Goal: Task Accomplishment & Management: Manage account settings

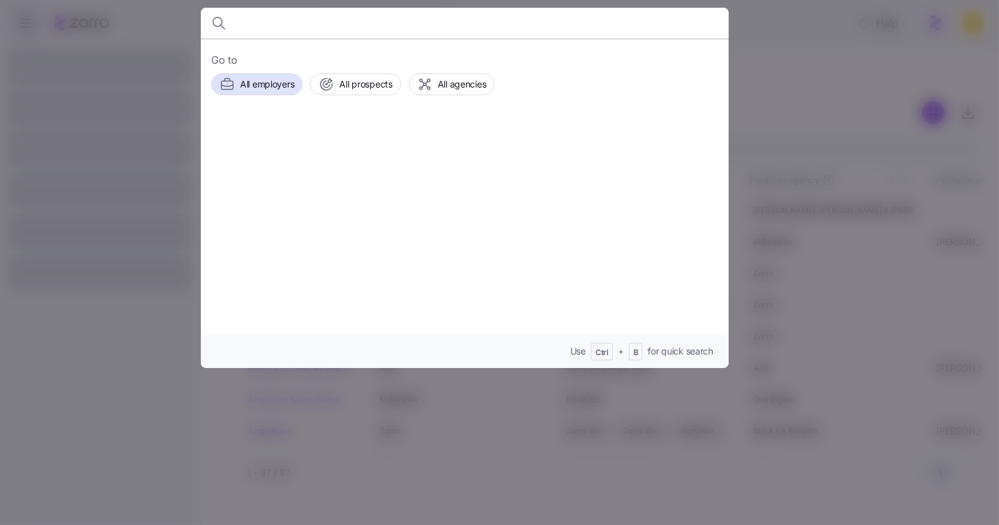
type input "h"
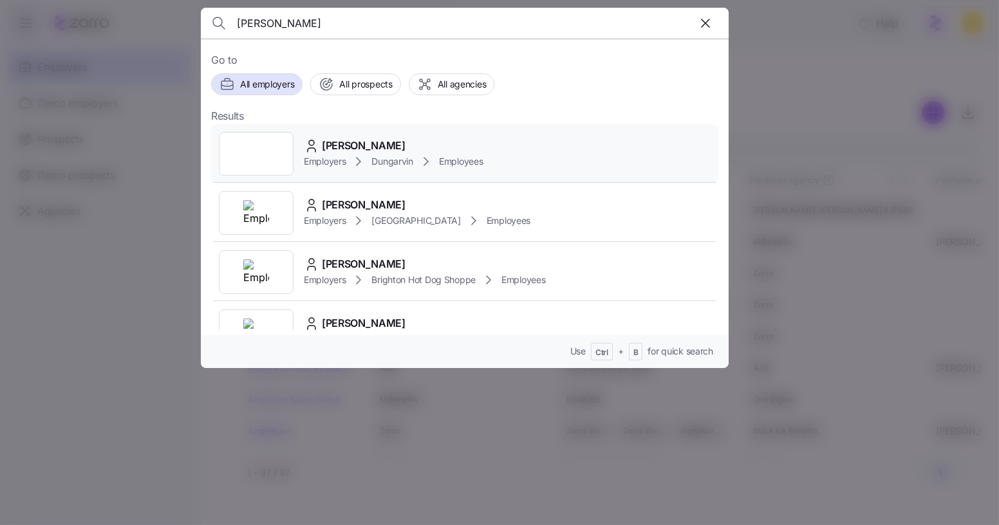
type input "joyce quar"
click at [405, 135] on div "Joyce Quarshie Employers Dungarvin Employees" at bounding box center [464, 153] width 507 height 59
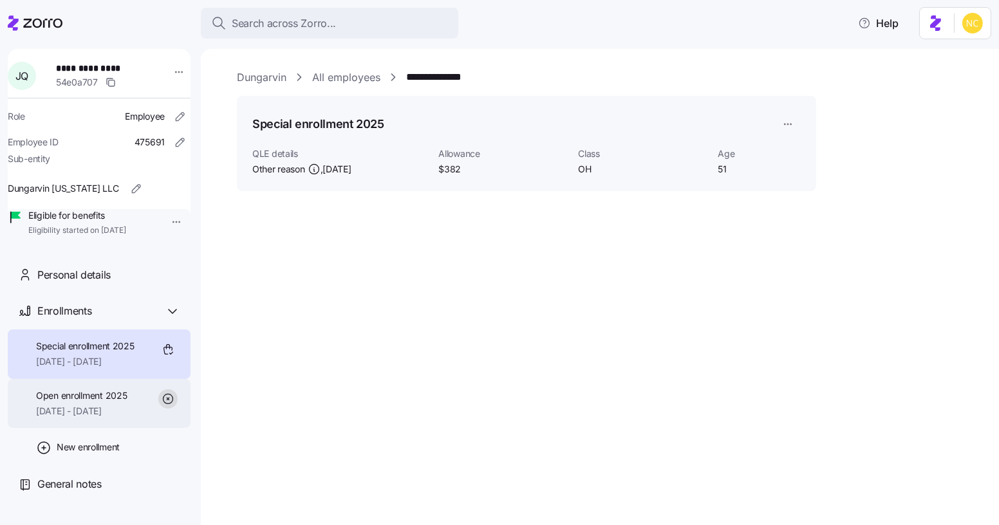
click at [127, 402] on span "Open enrollment 2025" at bounding box center [81, 395] width 91 height 13
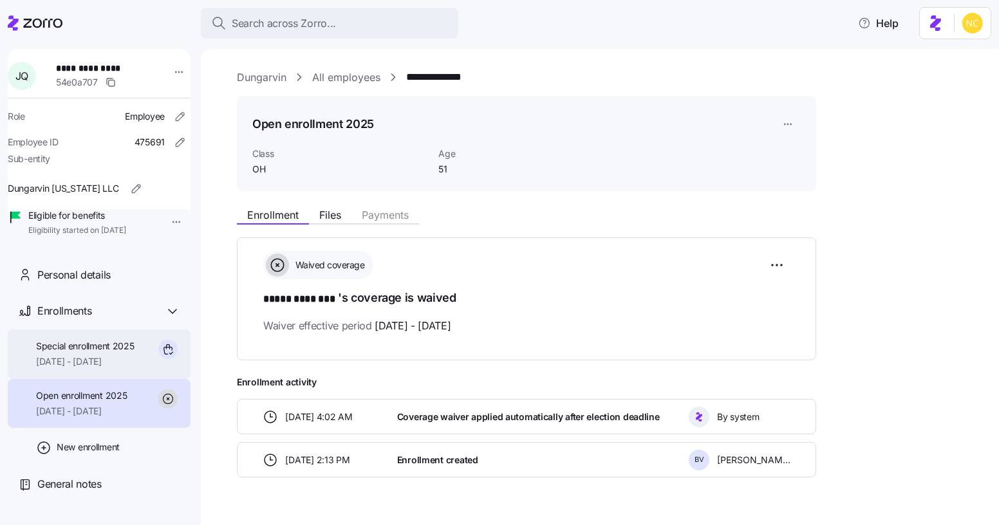
click at [131, 368] on span "10/01/2025 - 12/31/2025" at bounding box center [85, 361] width 98 height 13
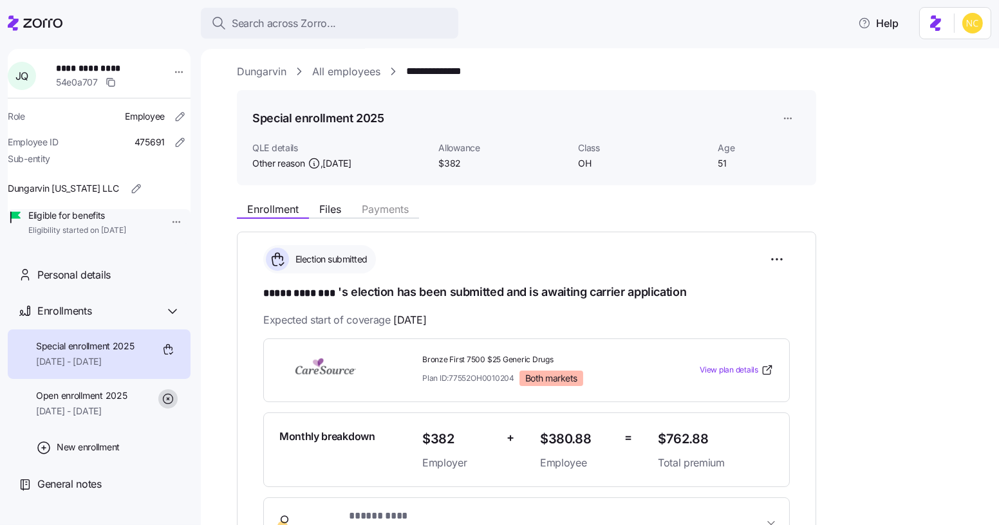
scroll to position [271, 0]
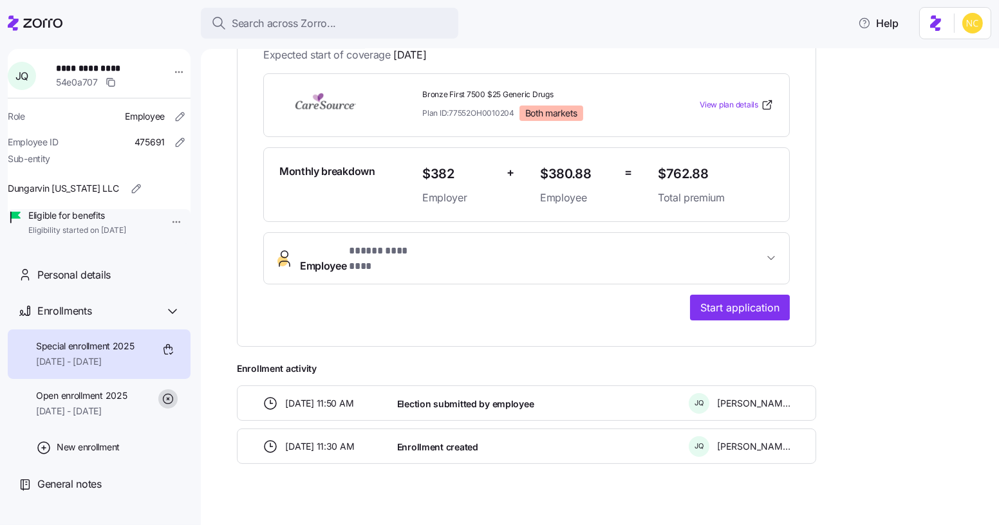
click at [918, 223] on div "**********" at bounding box center [609, 197] width 744 height 534
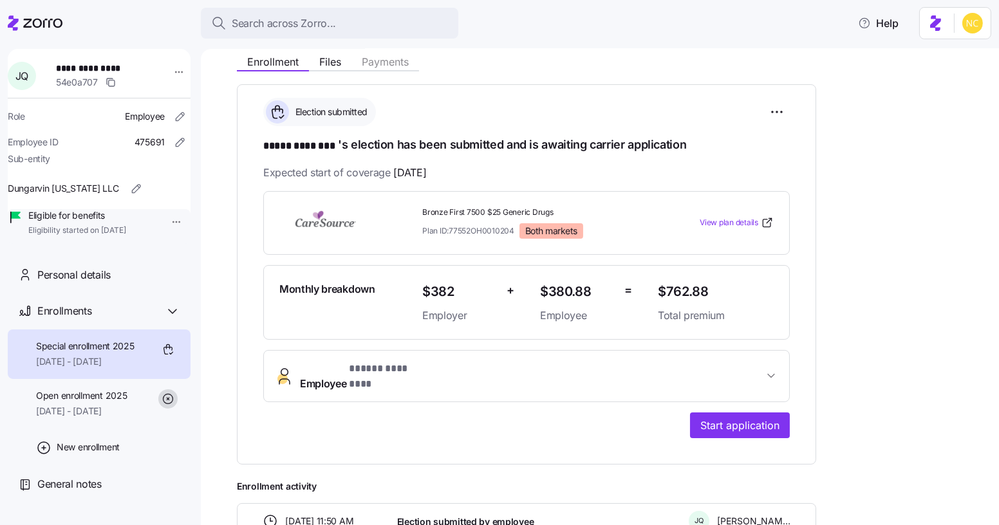
scroll to position [156, 0]
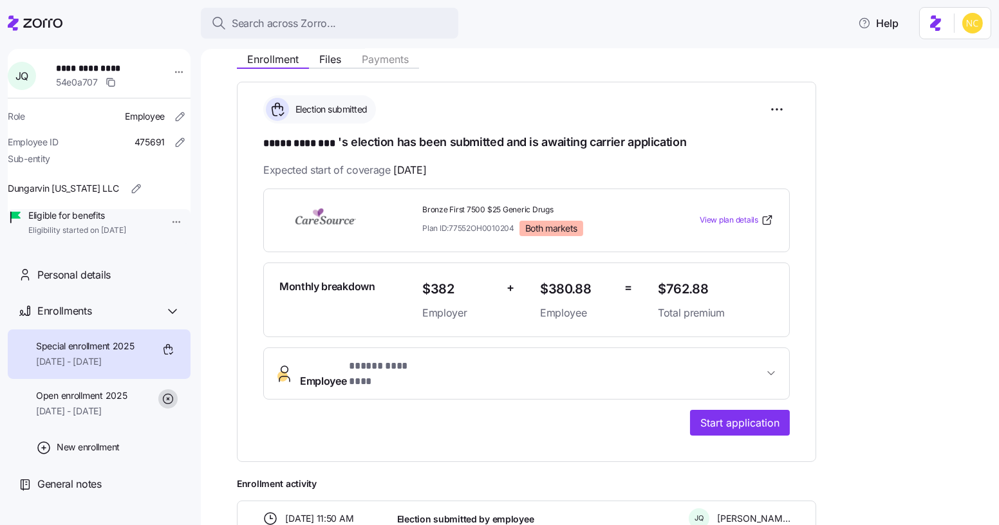
click at [849, 143] on div "**********" at bounding box center [609, 313] width 744 height 534
click at [93, 418] on span "[DATE] - [DATE]" at bounding box center [81, 411] width 91 height 13
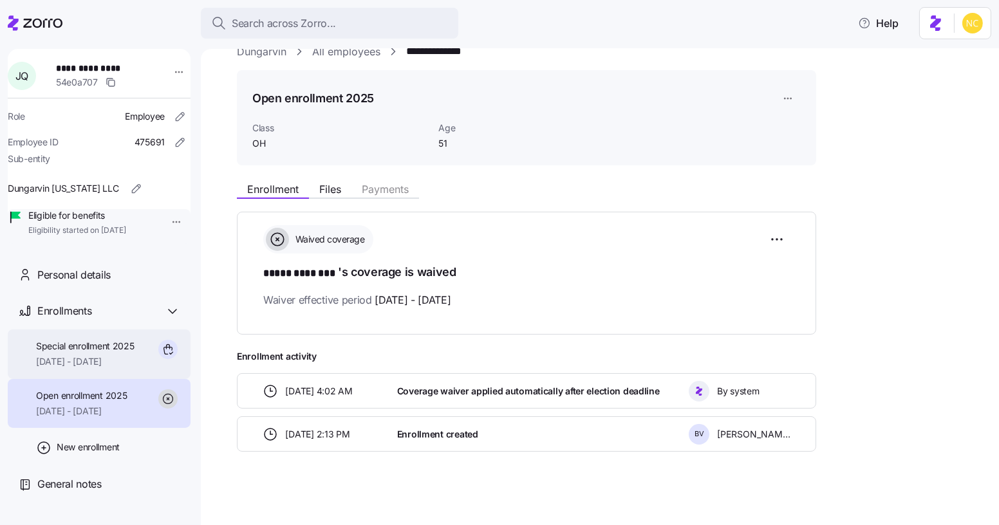
click at [99, 368] on span "10/01/2025 - 12/31/2025" at bounding box center [85, 361] width 98 height 13
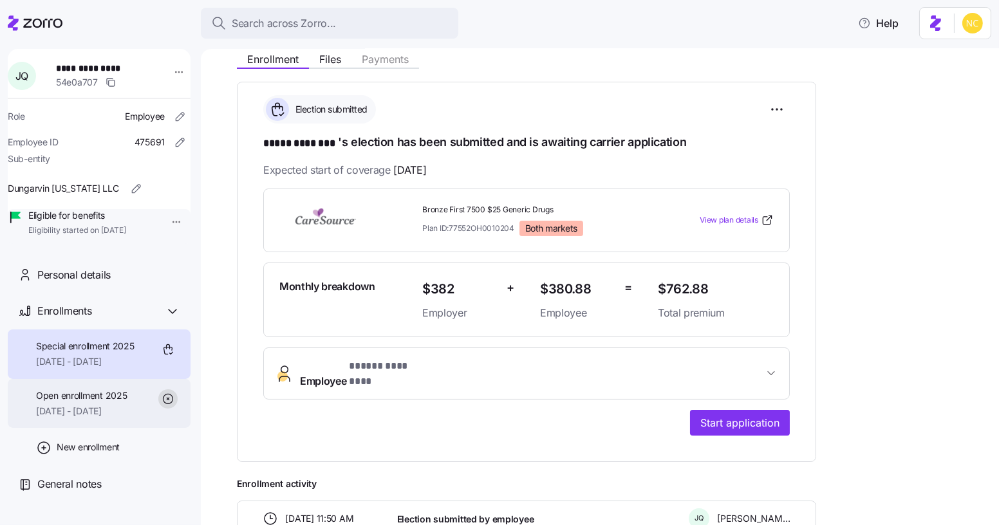
click at [105, 418] on span "09/01/2025 - 12/31/2025" at bounding box center [81, 411] width 91 height 13
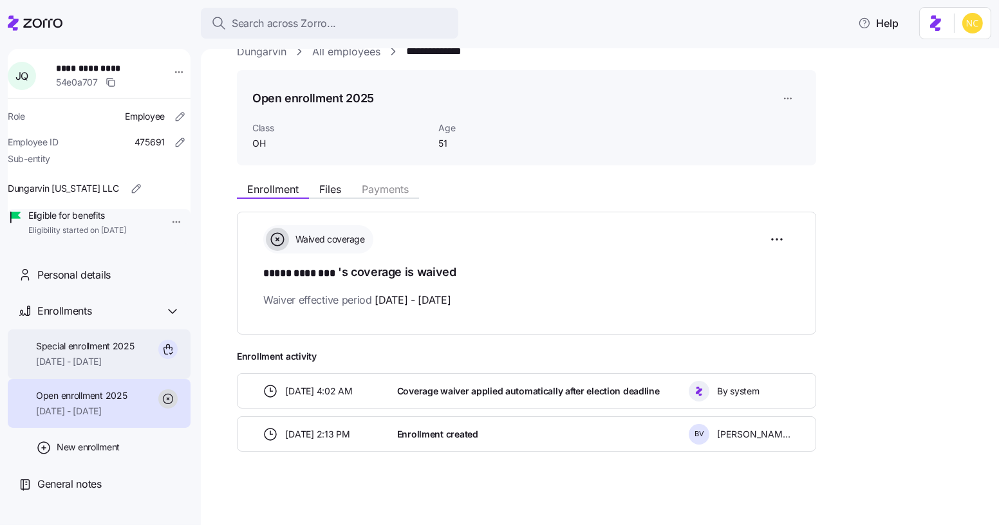
click at [103, 369] on div "Special enrollment 2025 10/01/2025 - 12/31/2025" at bounding box center [85, 354] width 98 height 29
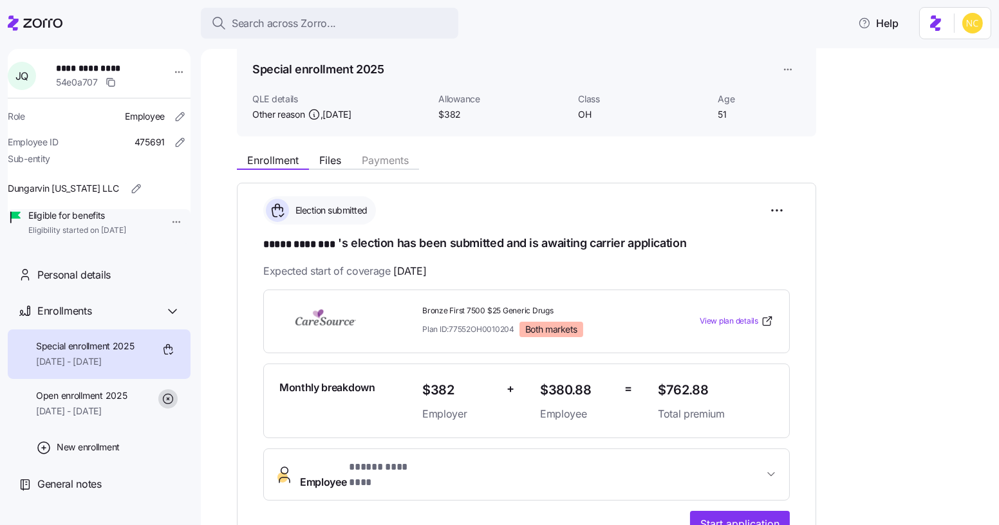
scroll to position [42, 0]
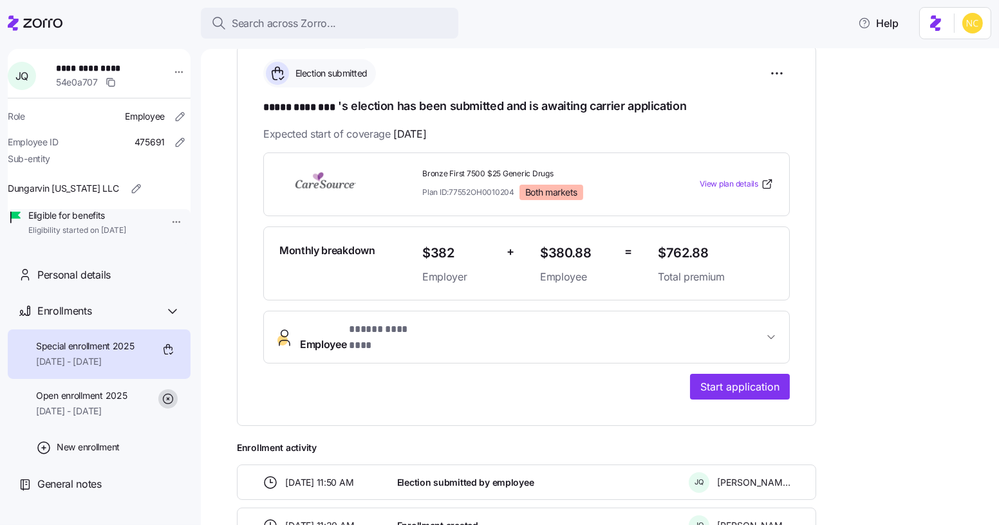
scroll to position [271, 0]
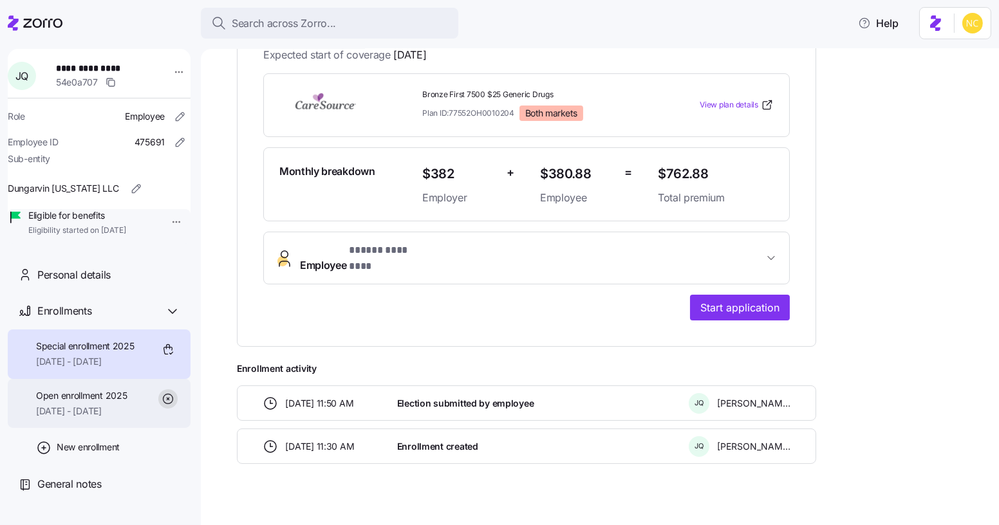
click at [124, 402] on span "Open enrollment 2025" at bounding box center [81, 395] width 91 height 13
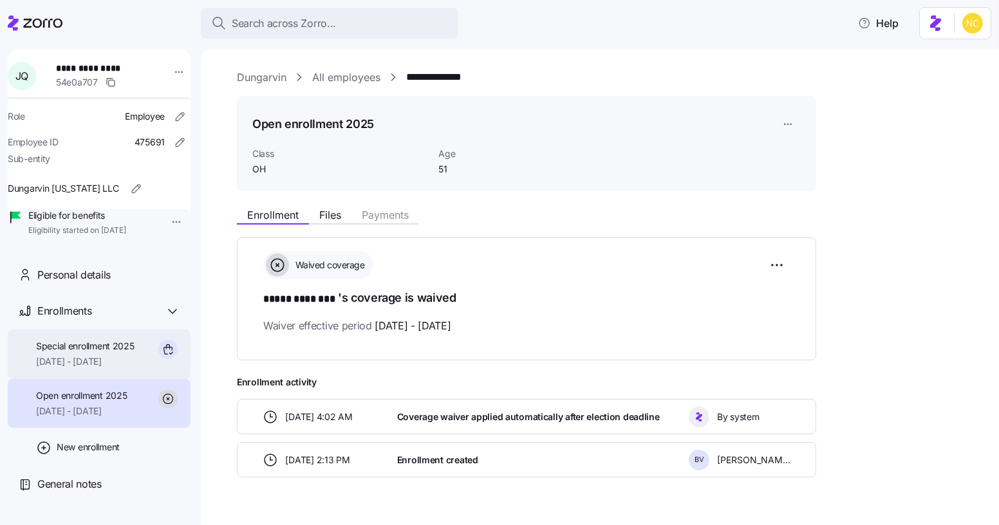
click at [112, 368] on span "10/01/2025 - 12/31/2025" at bounding box center [85, 361] width 98 height 13
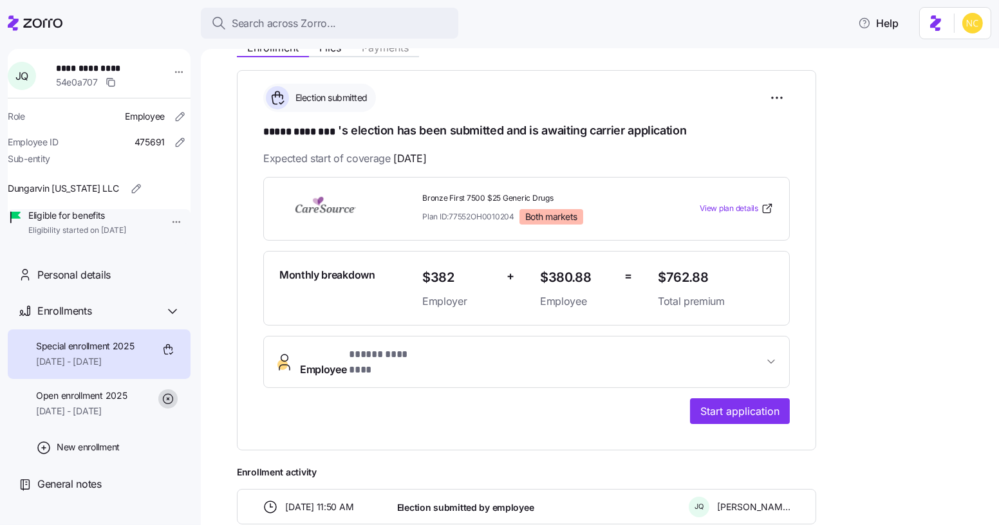
scroll to position [271, 0]
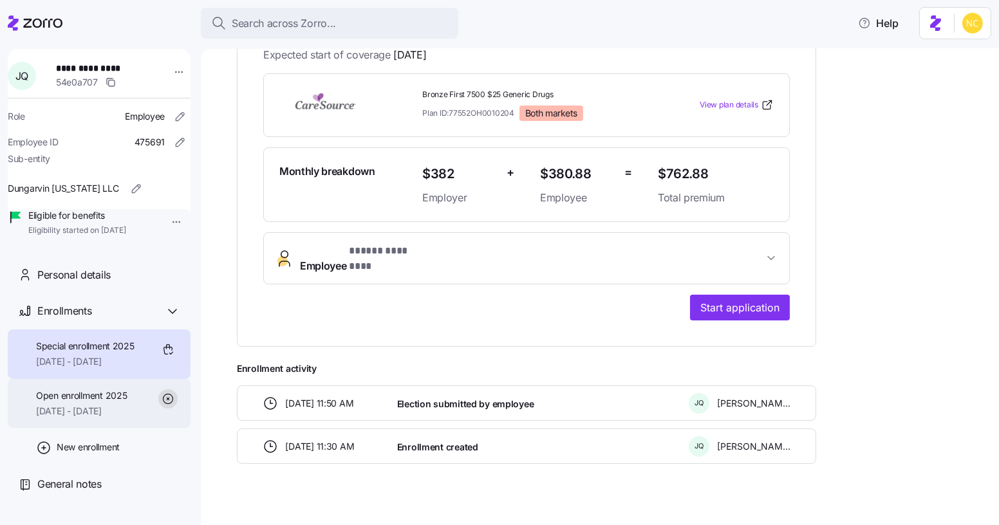
click at [131, 402] on div "Open enrollment 2025 09/01/2025 - 12/31/2025" at bounding box center [99, 404] width 183 height 50
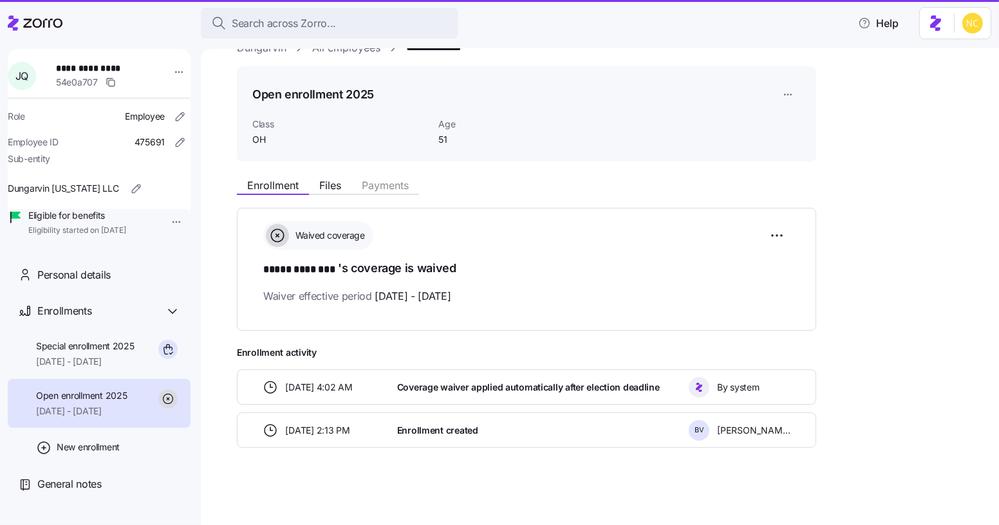
scroll to position [26, 0]
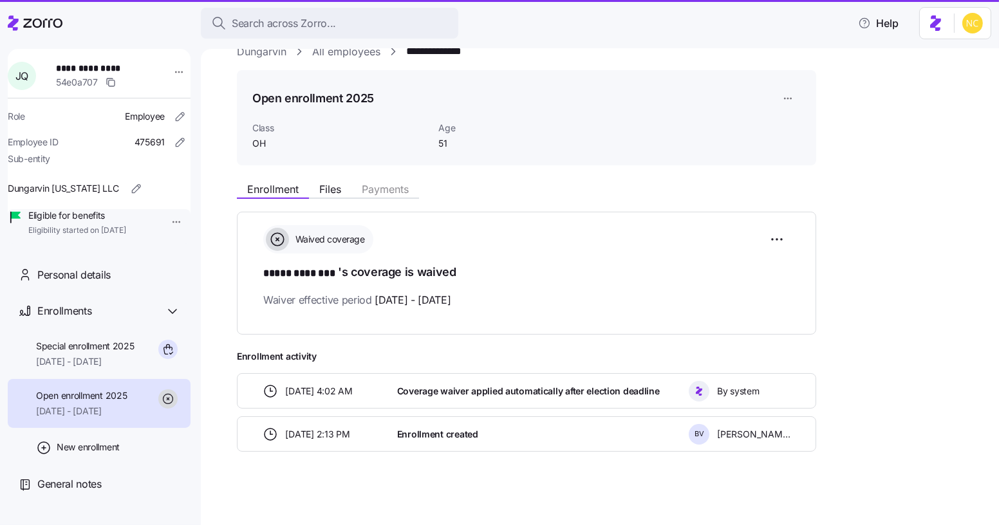
click at [124, 418] on div "Open enrollment 2025 09/01/2025 - 12/31/2025" at bounding box center [81, 403] width 91 height 29
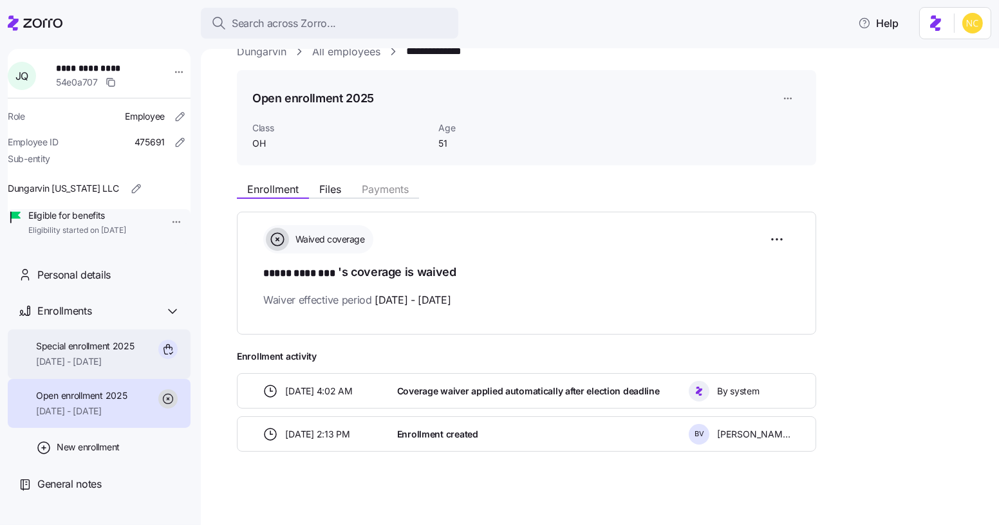
click at [116, 368] on span "10/01/2025 - 12/31/2025" at bounding box center [85, 361] width 98 height 13
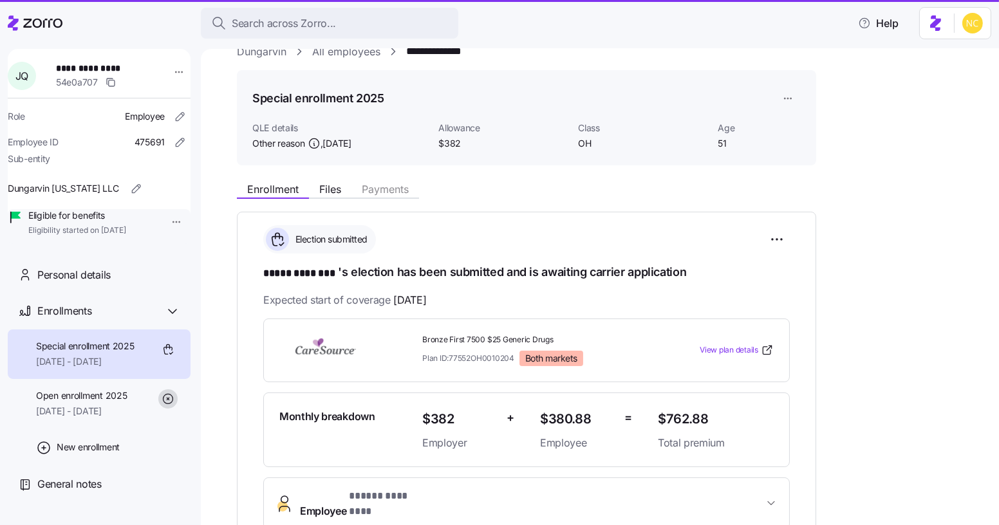
scroll to position [271, 0]
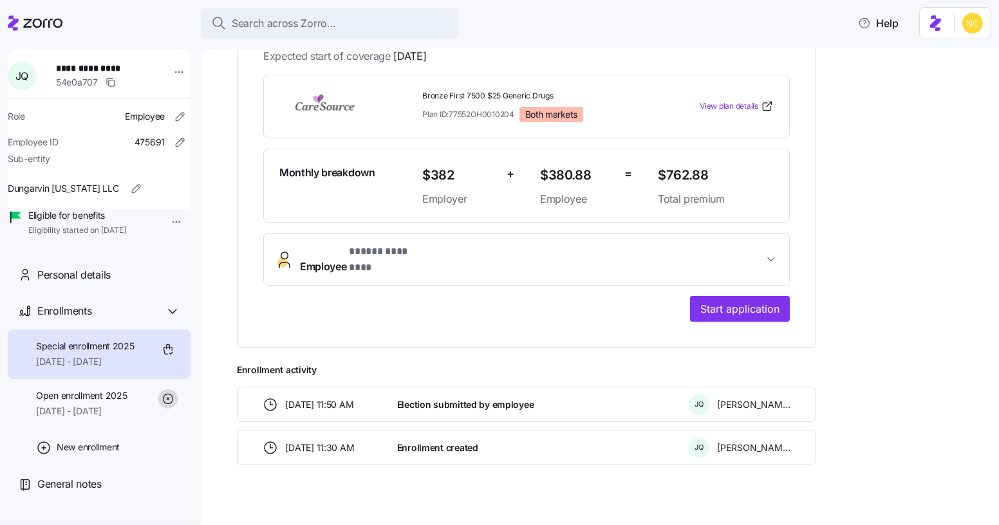
scroll to position [271, 0]
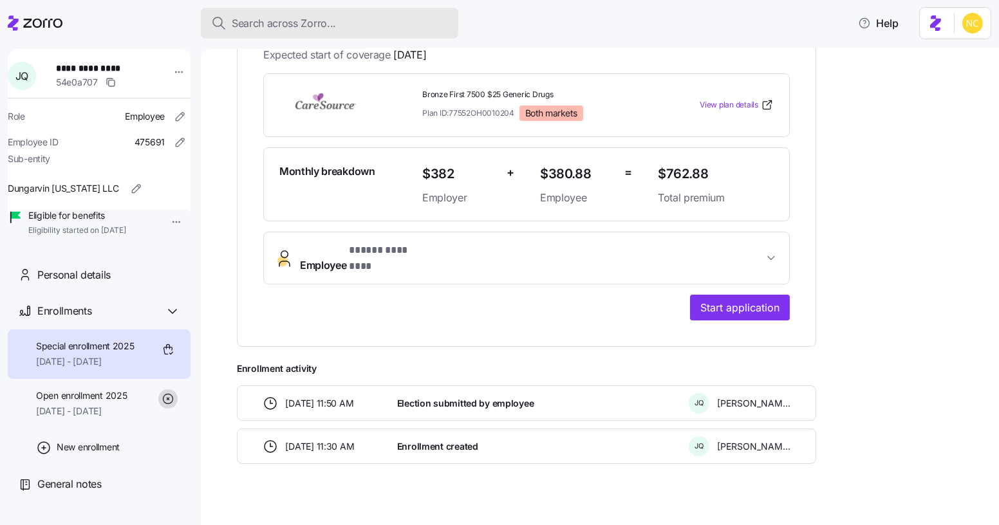
click at [365, 23] on div "Search across Zorro..." at bounding box center [329, 23] width 237 height 16
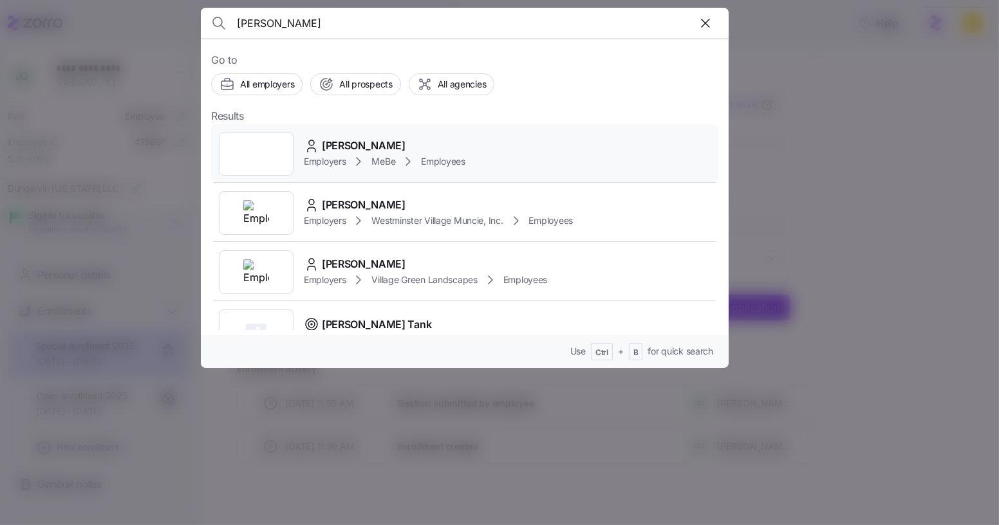
type input "jean cooper"
click at [362, 138] on span "Jean Cooper" at bounding box center [364, 146] width 84 height 16
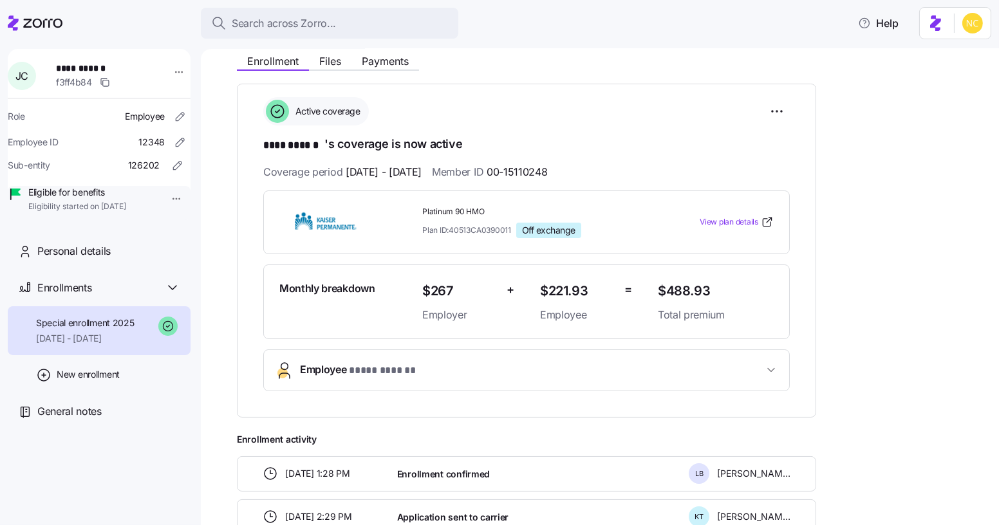
click at [405, 366] on span "* **** ****** *" at bounding box center [383, 371] width 68 height 16
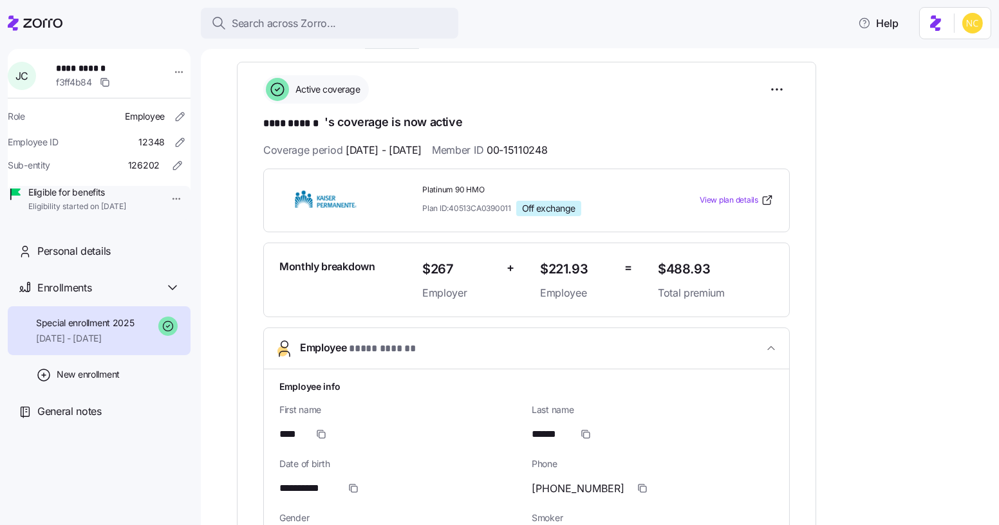
scroll to position [171, 0]
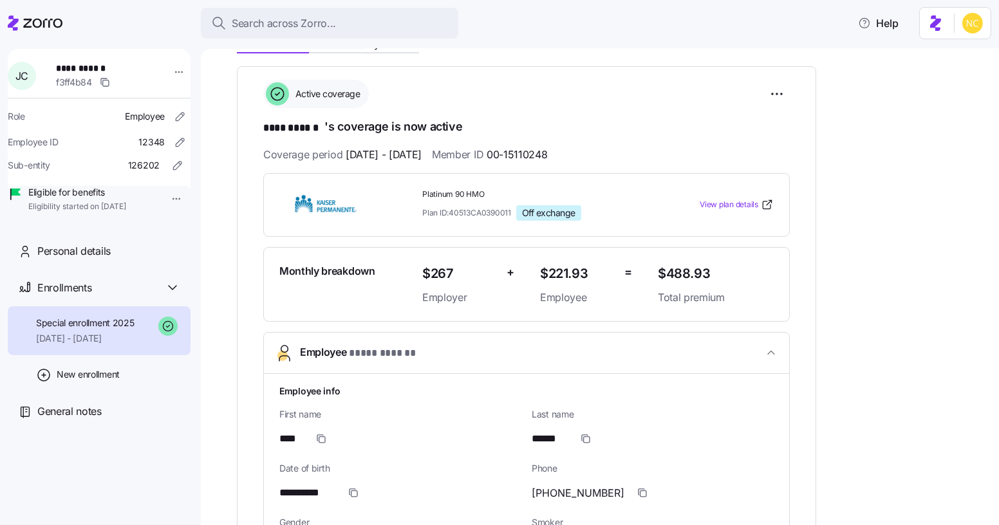
click at [378, 297] on div "Monthly breakdown" at bounding box center [345, 284] width 143 height 53
click at [745, 304] on div "Monthly breakdown $267 Employer + $221.93 Employee = $488.93 Total premium" at bounding box center [526, 284] width 527 height 75
click at [722, 351] on span "Employee * **** ****** *" at bounding box center [531, 352] width 463 height 17
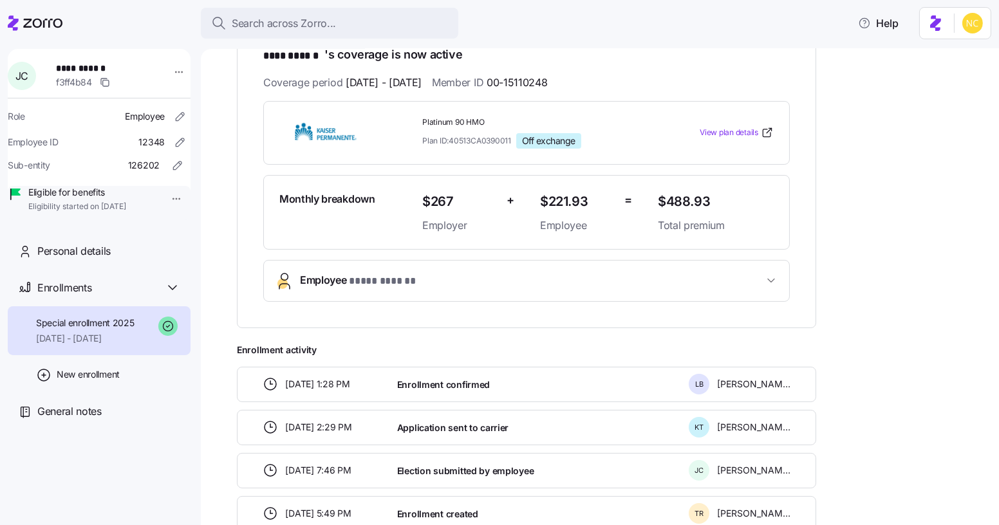
scroll to position [321, 0]
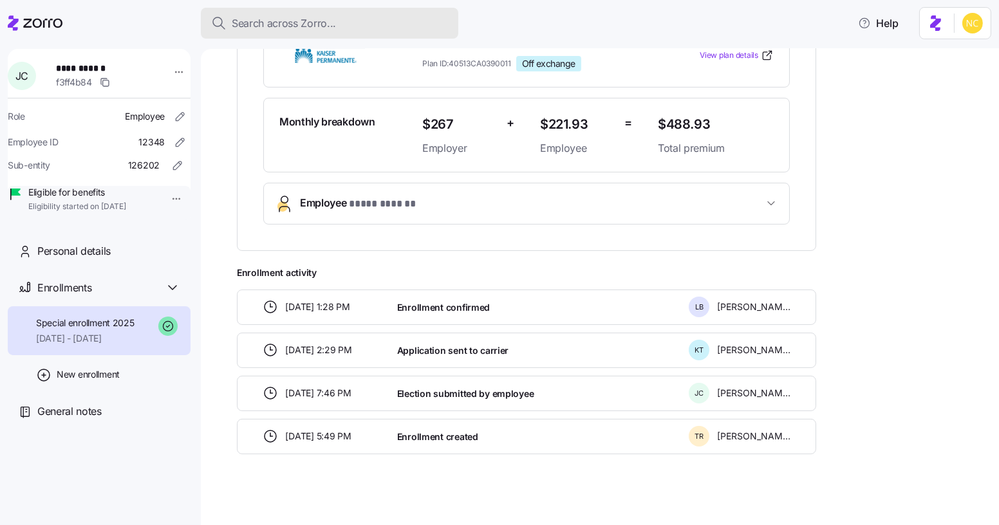
click at [326, 19] on span "Search across Zorro..." at bounding box center [284, 23] width 104 height 16
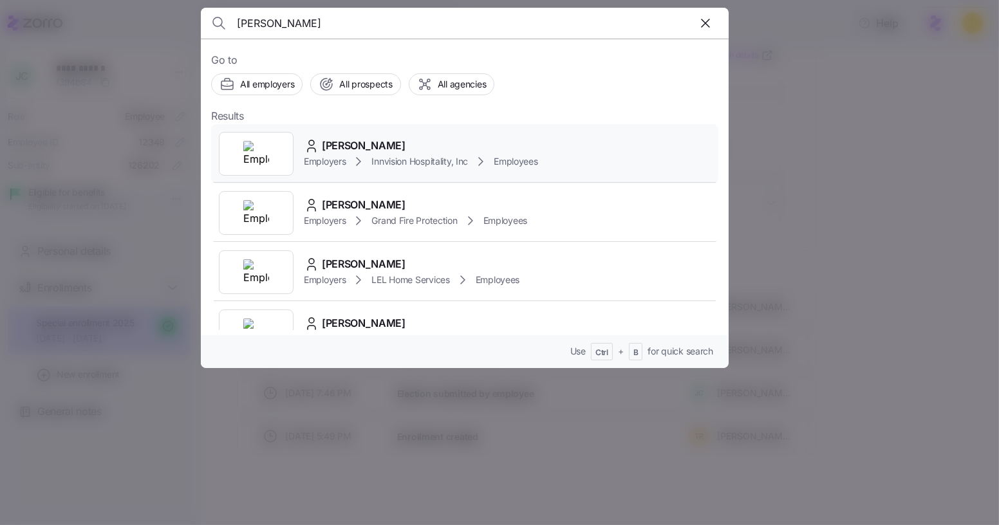
type input "theresa wester"
click at [323, 144] on span "Theresa Westerlund" at bounding box center [364, 146] width 84 height 16
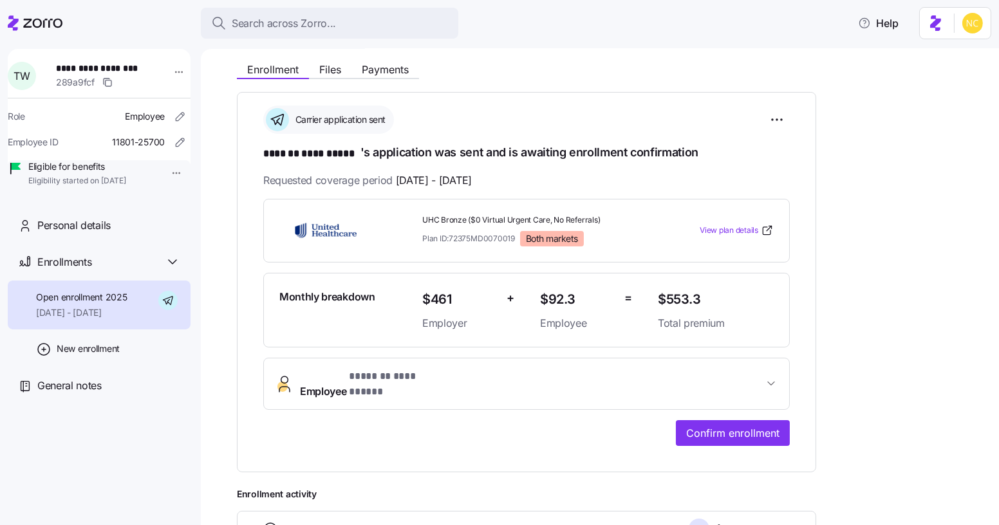
scroll to position [221, 0]
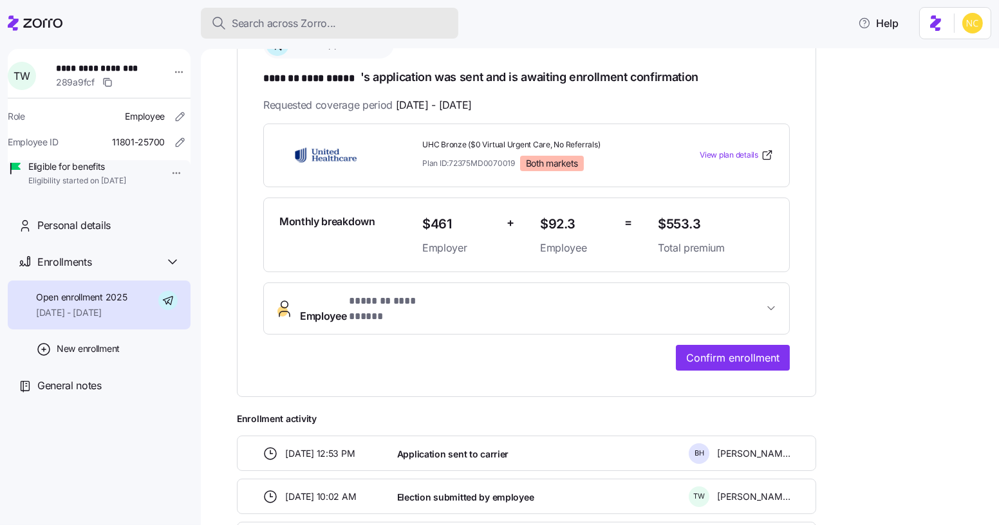
click at [344, 25] on div "Search across Zorro..." at bounding box center [329, 23] width 237 height 16
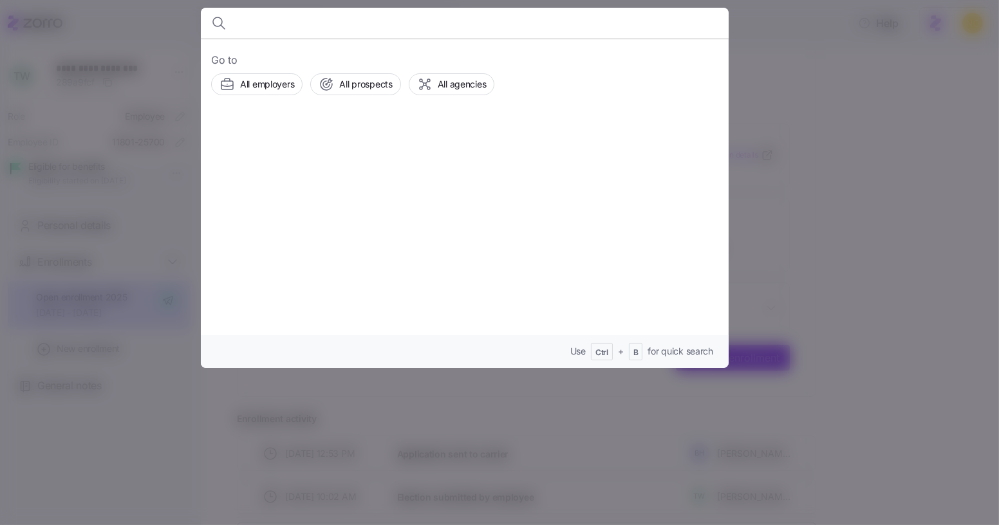
click at [139, 71] on div at bounding box center [499, 262] width 999 height 525
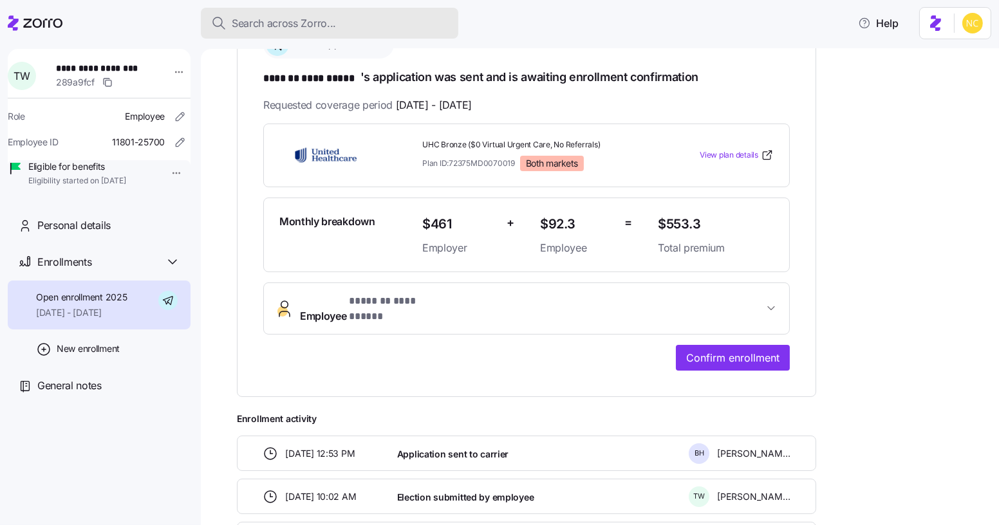
click at [315, 12] on button "Search across Zorro..." at bounding box center [329, 23] width 257 height 31
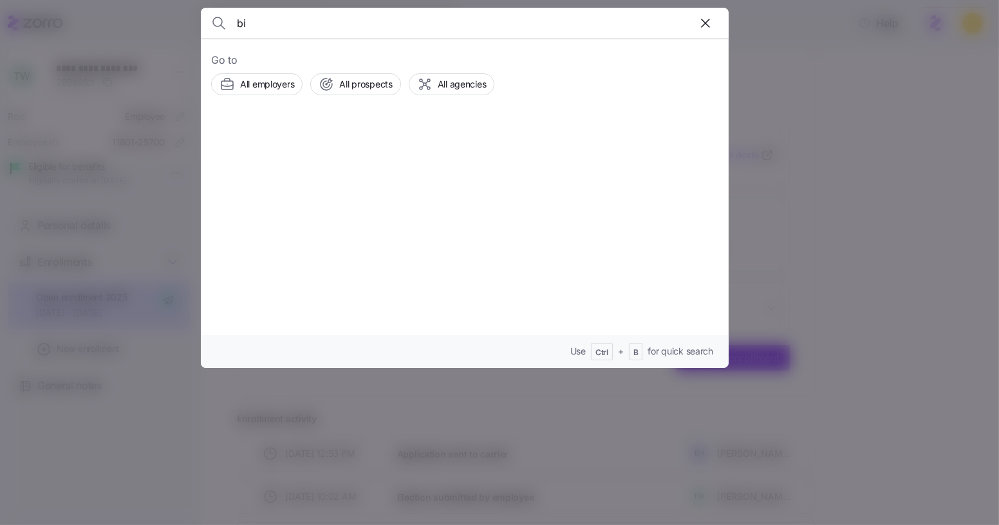
type input "b"
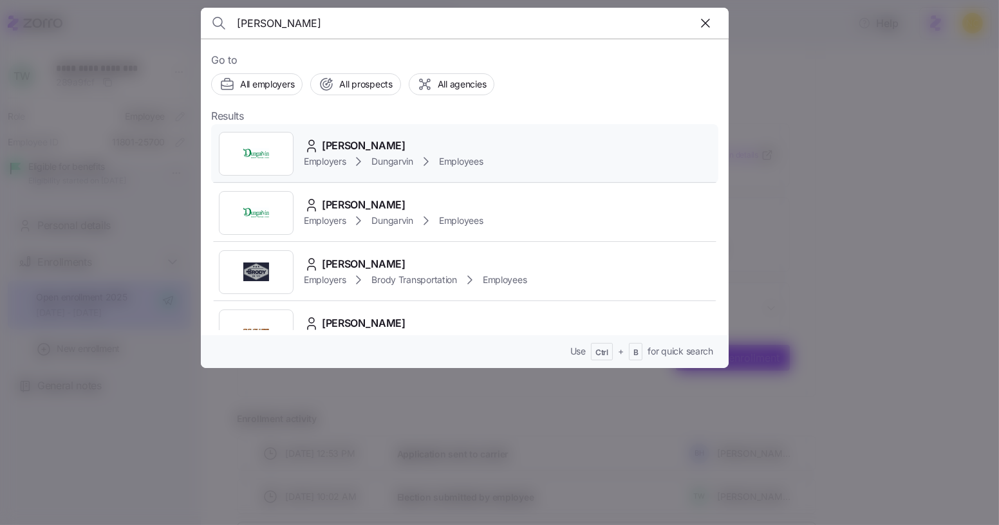
type input "noah hartsen"
click at [330, 138] on span "Noah Hartsten" at bounding box center [364, 146] width 84 height 16
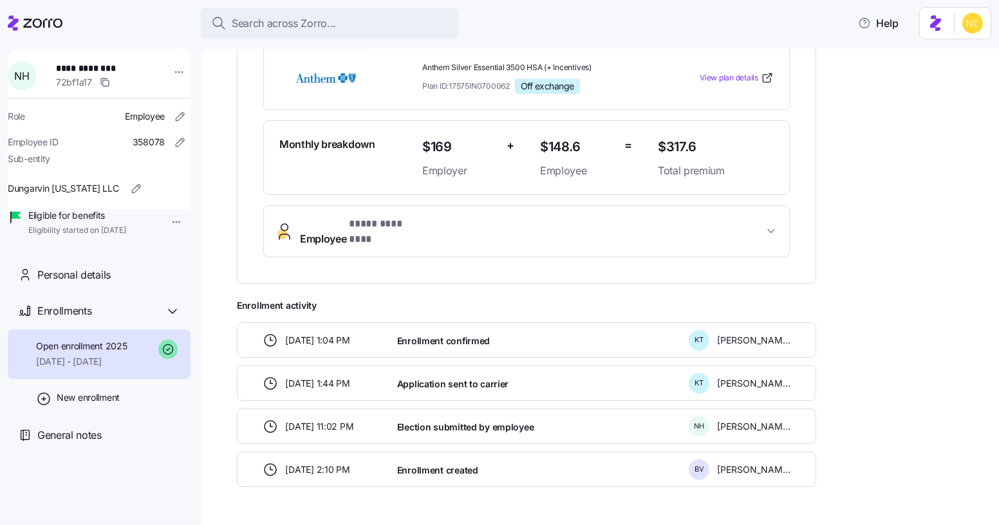
scroll to position [321, 0]
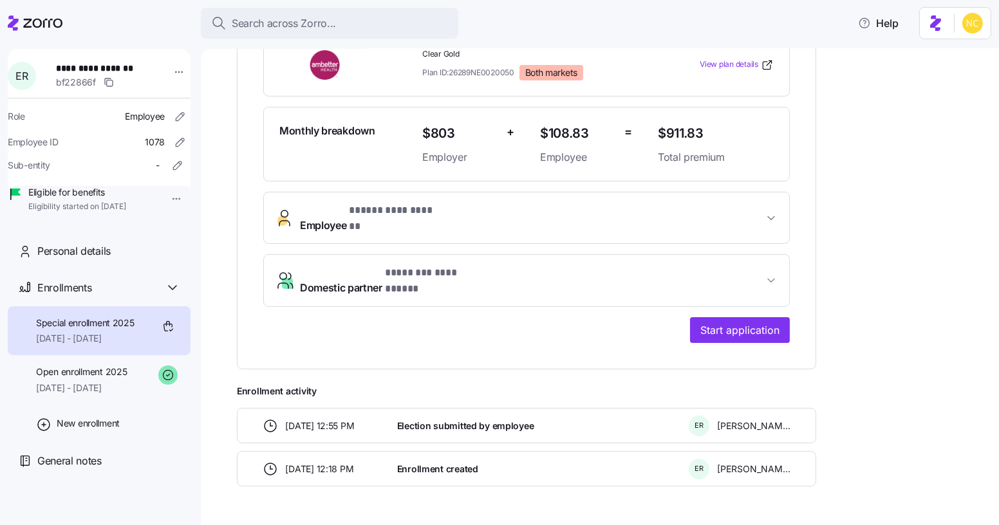
scroll to position [322, 0]
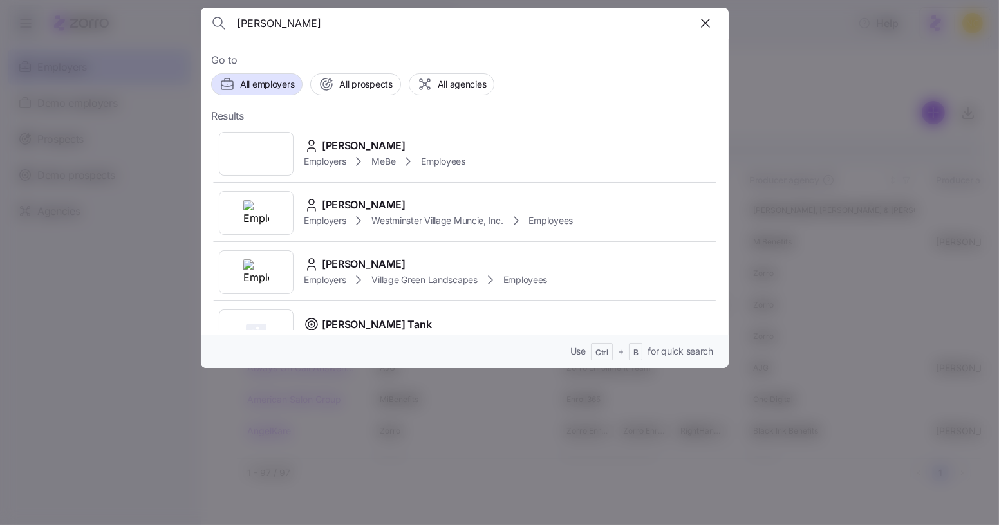
type input "[PERSON_NAME]"
click at [402, 138] on div "[PERSON_NAME]" at bounding box center [385, 146] width 162 height 16
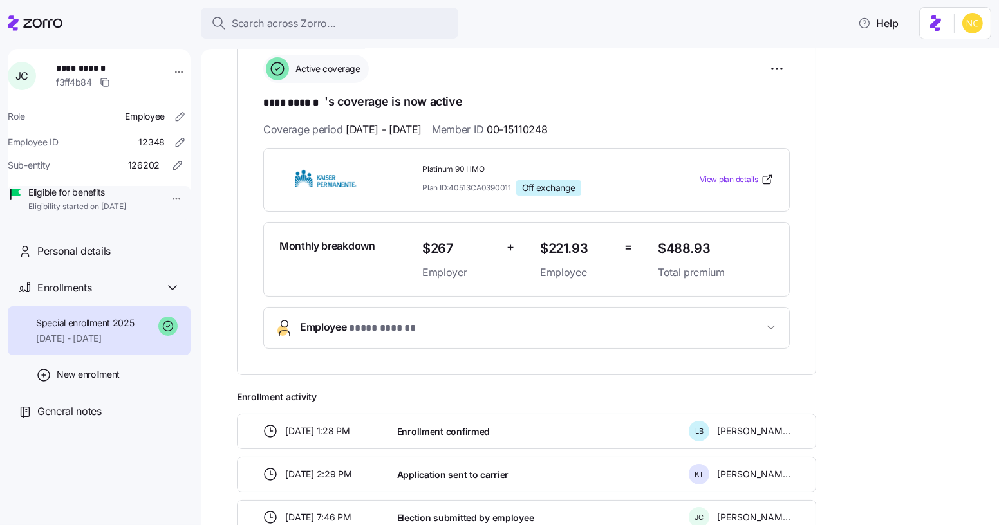
click at [467, 327] on span "Employee * **** ****** *" at bounding box center [531, 327] width 463 height 17
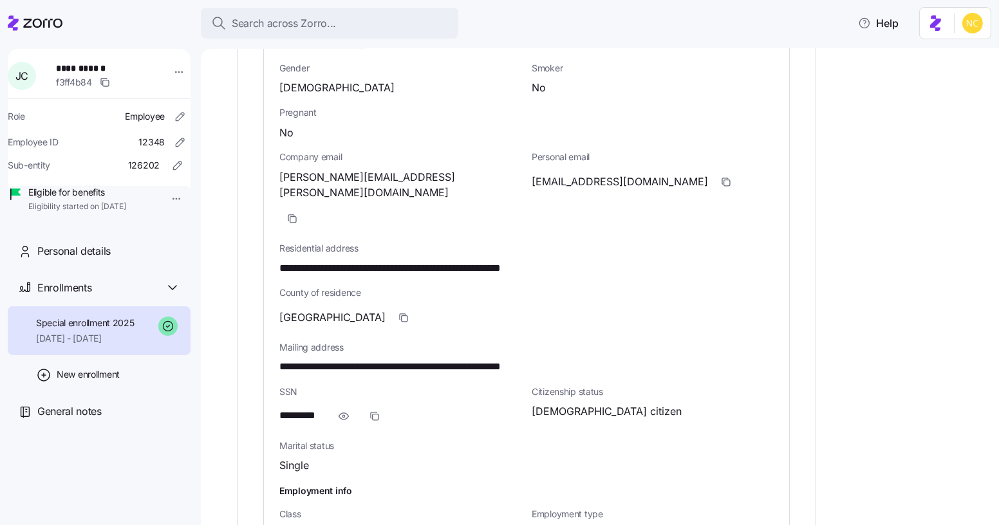
scroll to position [628, 0]
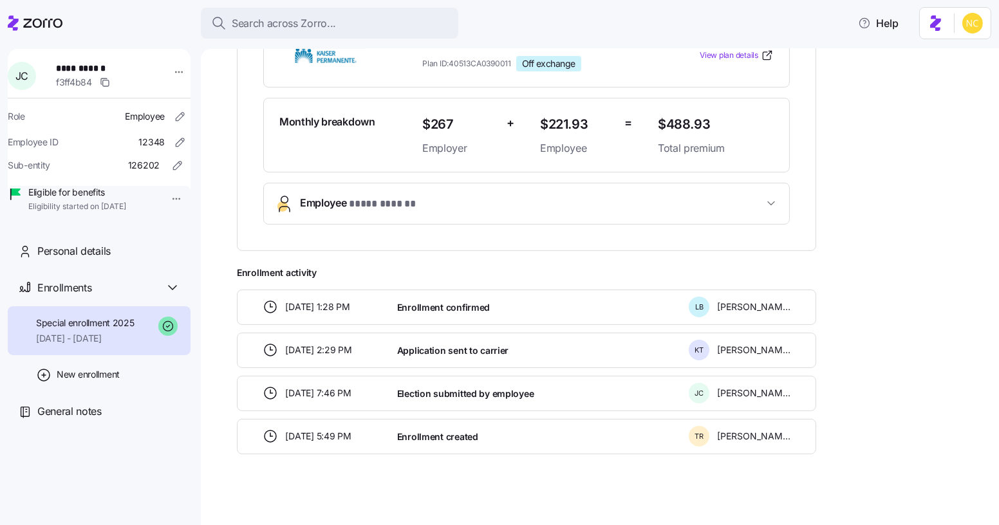
scroll to position [321, 0]
click at [481, 207] on span "Employee * **** ****** *" at bounding box center [531, 203] width 463 height 17
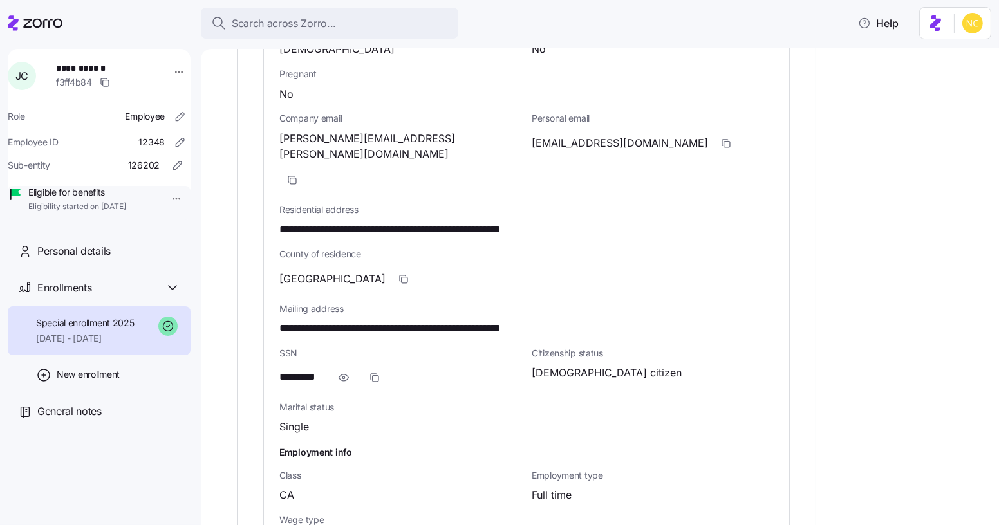
scroll to position [663, 0]
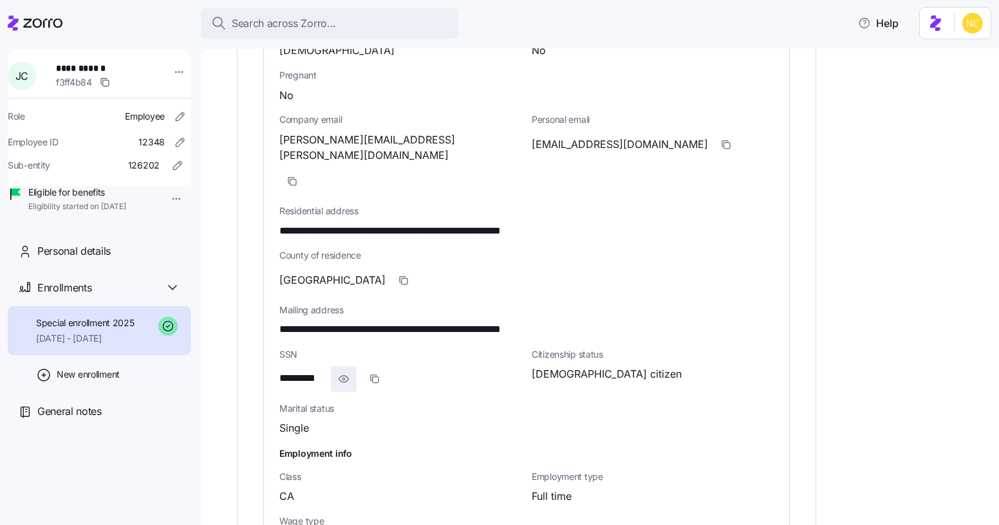
click at [348, 371] on icon "button" at bounding box center [343, 378] width 13 height 15
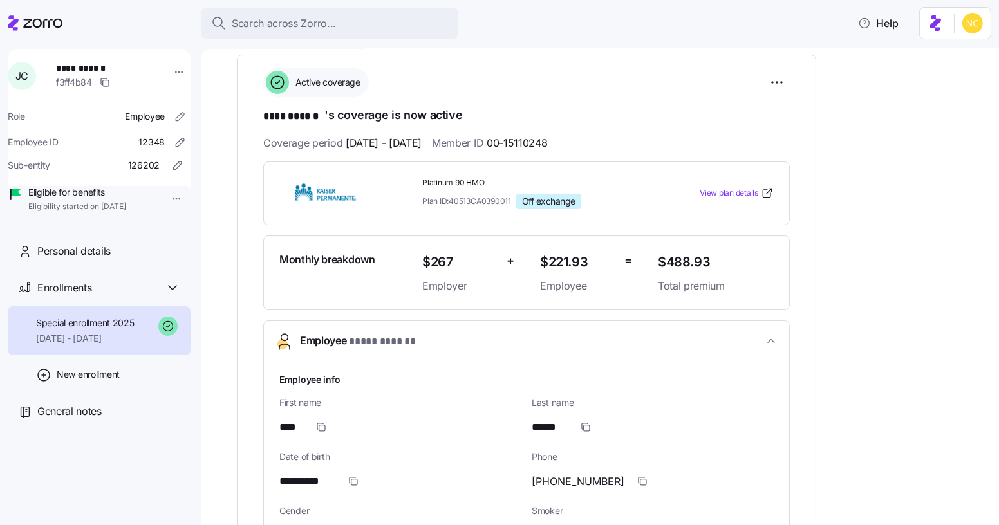
scroll to position [186, 0]
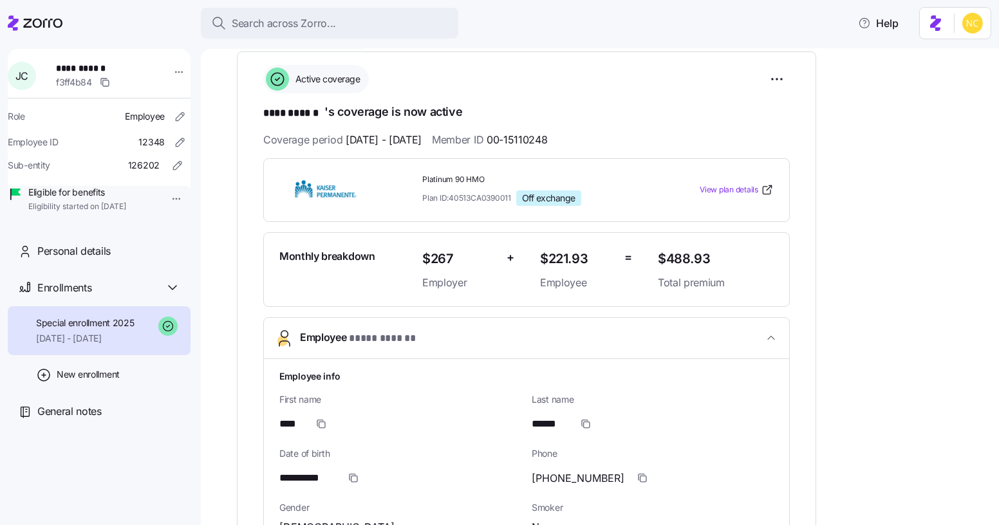
click at [761, 82] on div "Active coverage" at bounding box center [526, 79] width 527 height 28
click at [779, 82] on html "**********" at bounding box center [499, 259] width 999 height 518
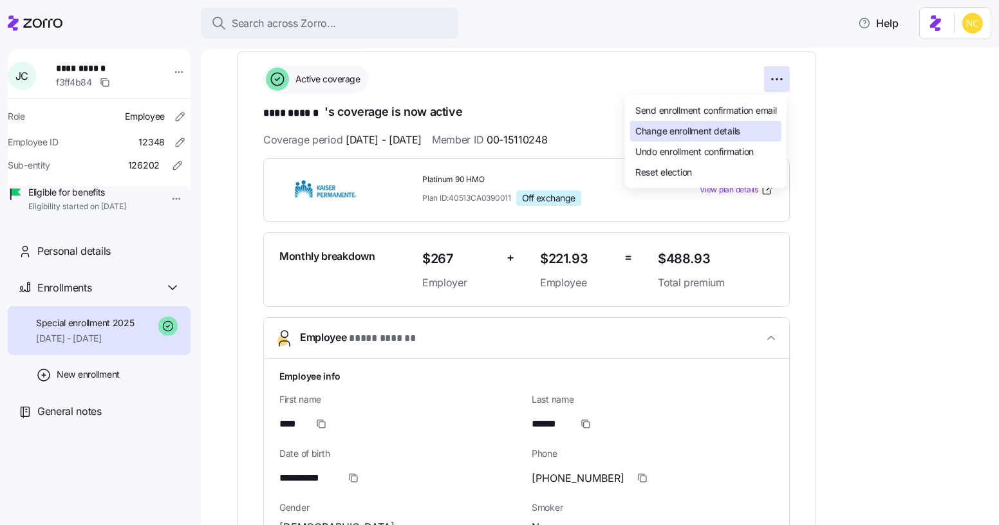
click at [725, 138] on div "Change enrollment details" at bounding box center [705, 131] width 151 height 21
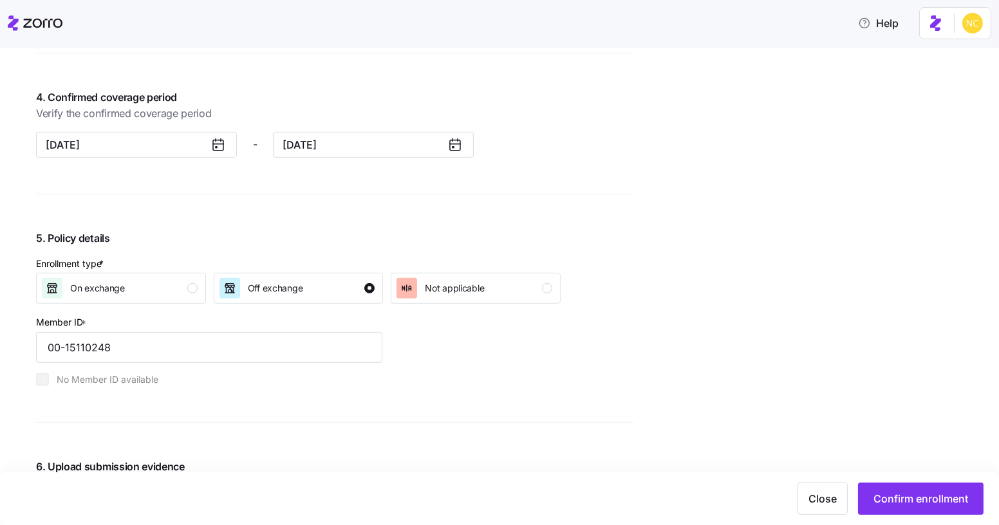
scroll to position [1023, 0]
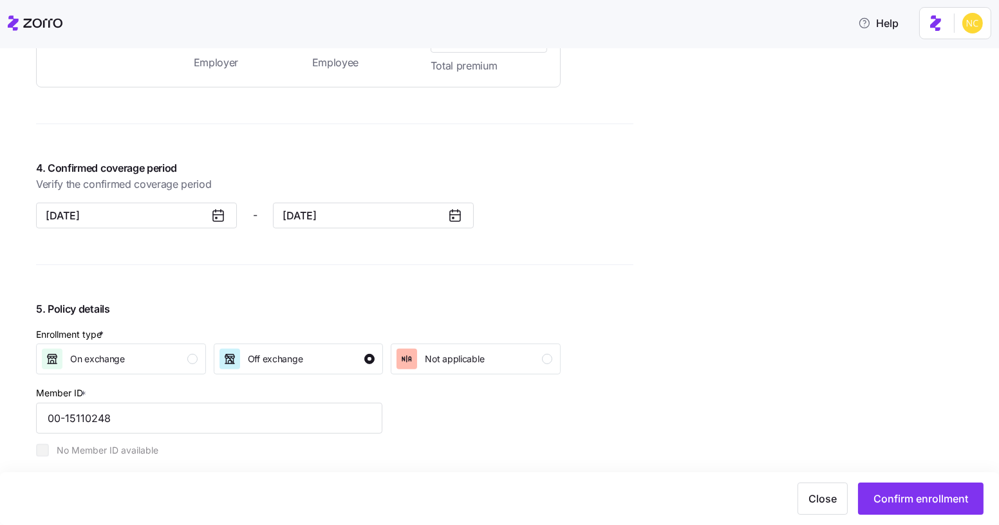
click at [458, 221] on icon at bounding box center [455, 216] width 10 height 10
click at [447, 218] on icon at bounding box center [454, 215] width 15 height 15
click at [395, 218] on input "December 31, 2025" at bounding box center [373, 216] width 201 height 26
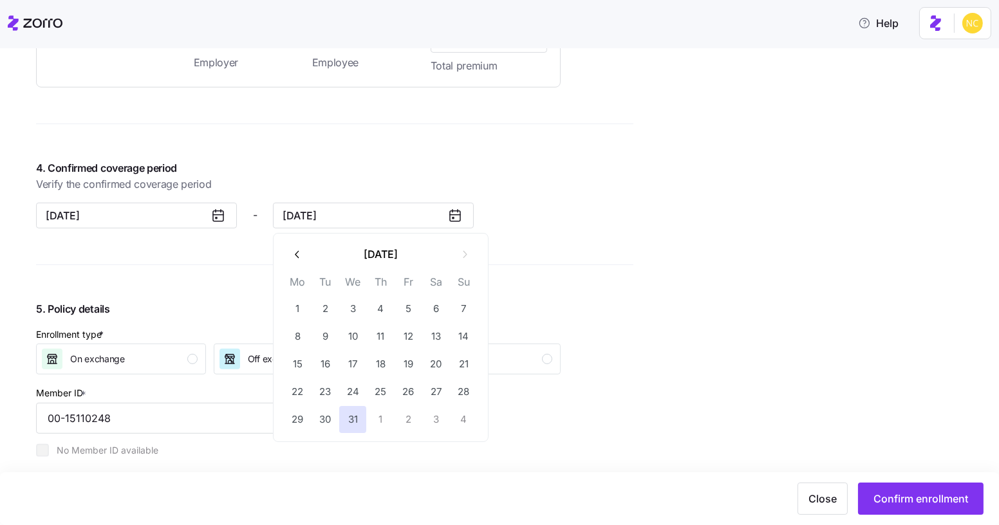
click at [304, 256] on button "button" at bounding box center [297, 254] width 27 height 27
click at [409, 387] on button "26" at bounding box center [408, 391] width 27 height 27
type input "September 26, 2025"
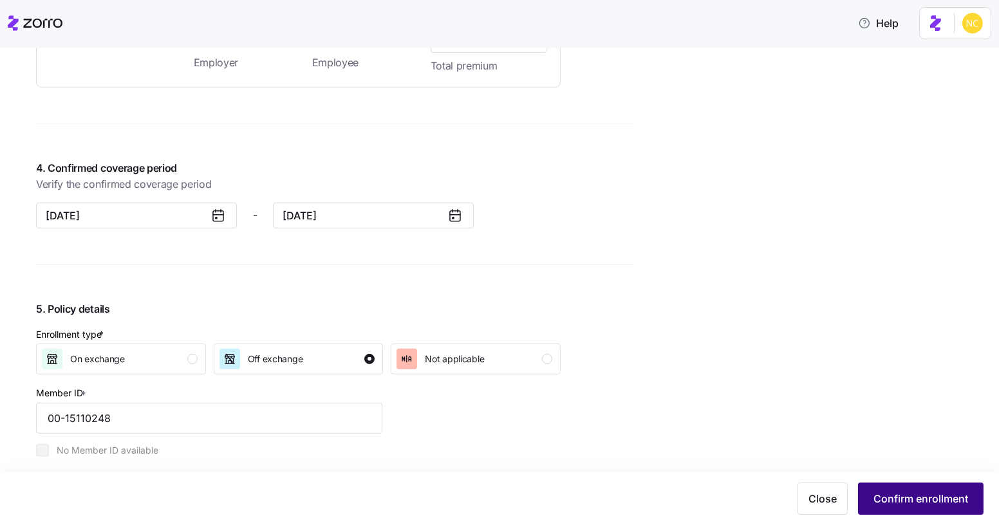
click at [918, 494] on span "Confirm enrollment" at bounding box center [920, 498] width 95 height 15
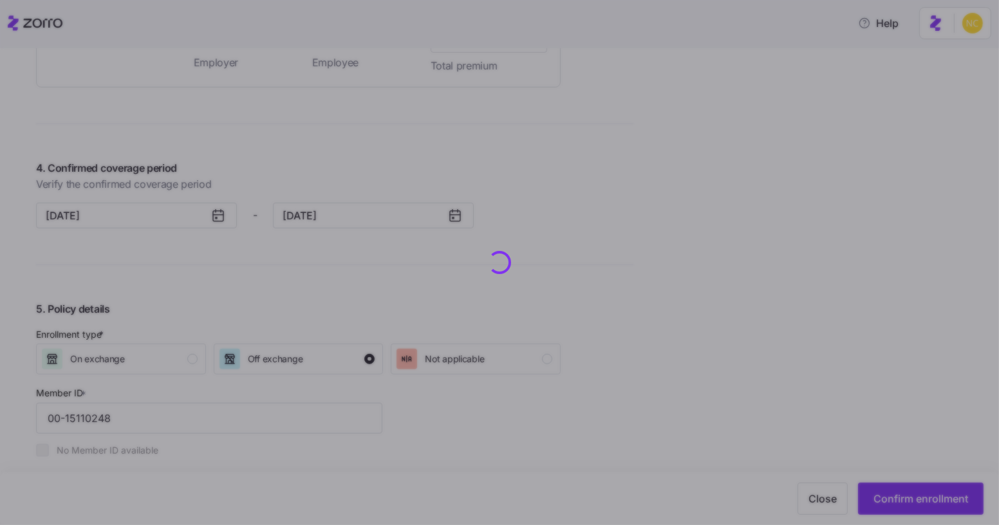
scroll to position [1049, 0]
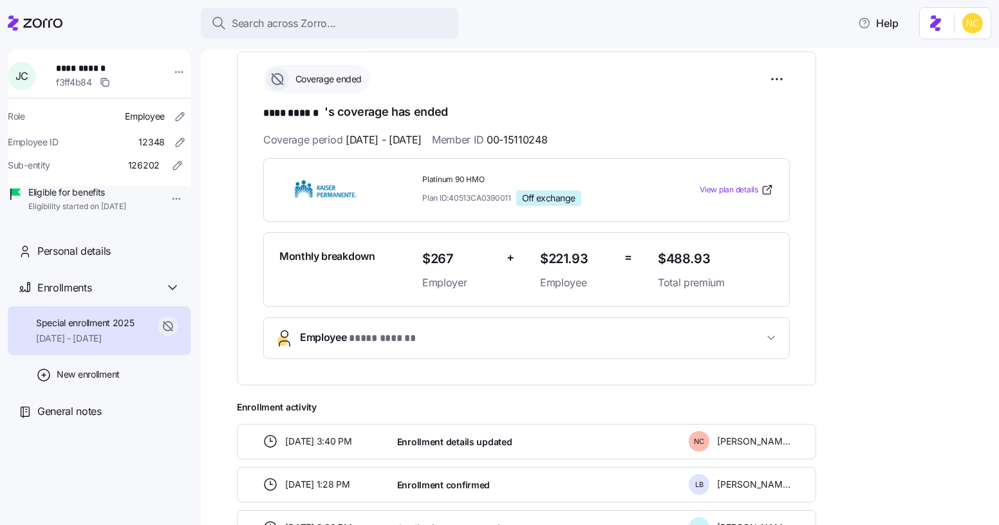
scroll to position [185, 0]
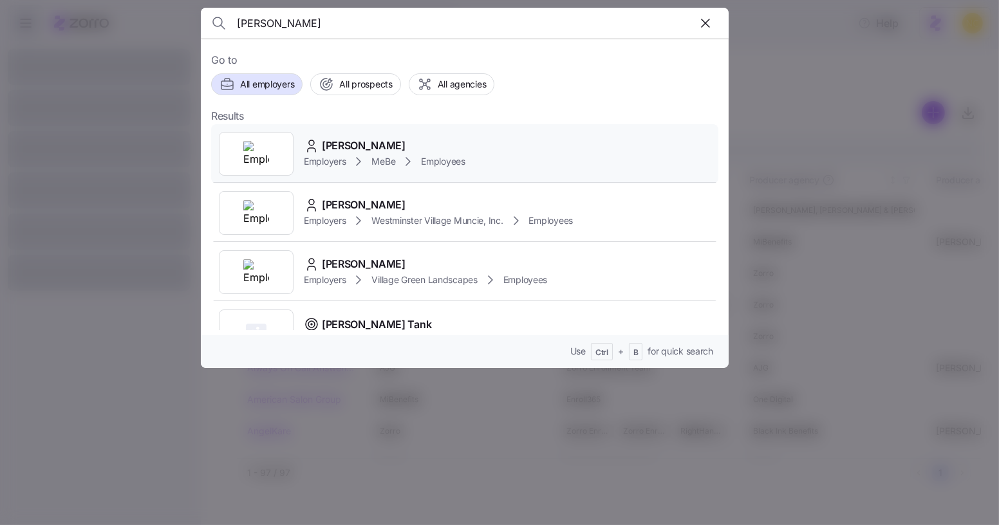
type input "[PERSON_NAME]"
click at [396, 141] on div "Jean Cooper" at bounding box center [385, 146] width 162 height 16
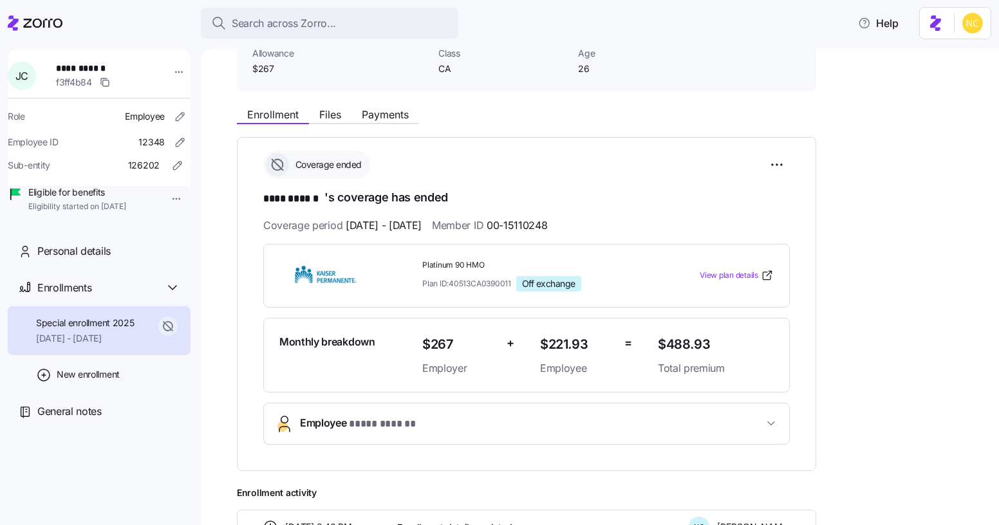
scroll to position [100, 0]
click at [780, 161] on html "**********" at bounding box center [499, 259] width 999 height 518
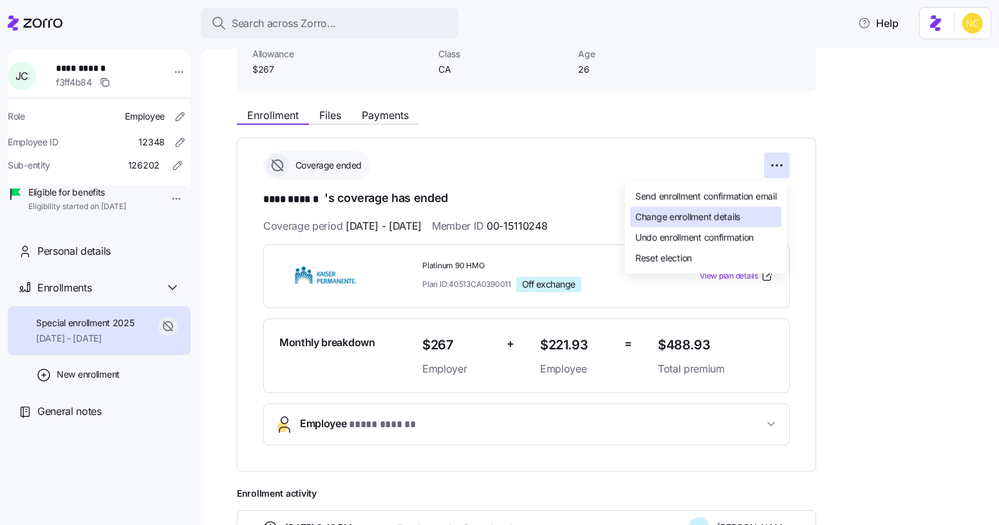
click at [688, 215] on span "Change enrollment details" at bounding box center [687, 216] width 105 height 13
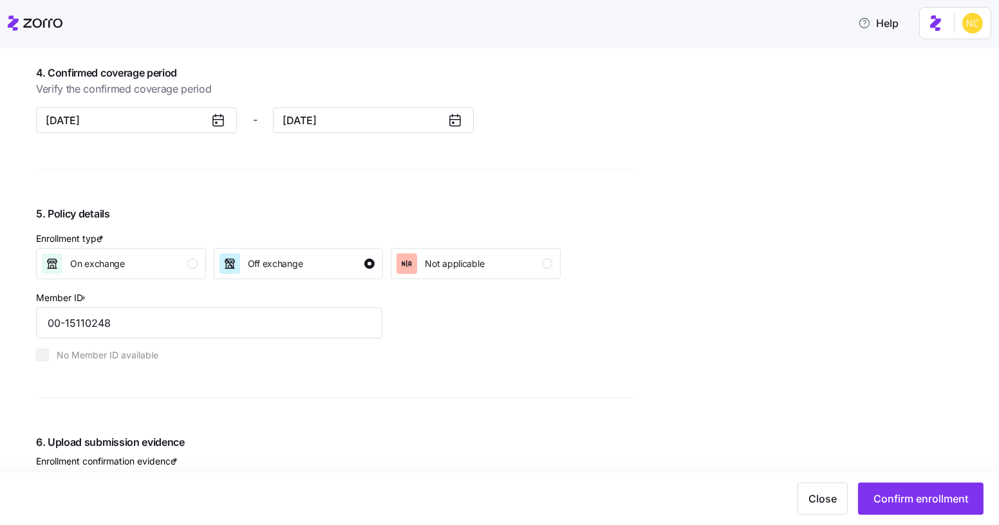
scroll to position [1096, 0]
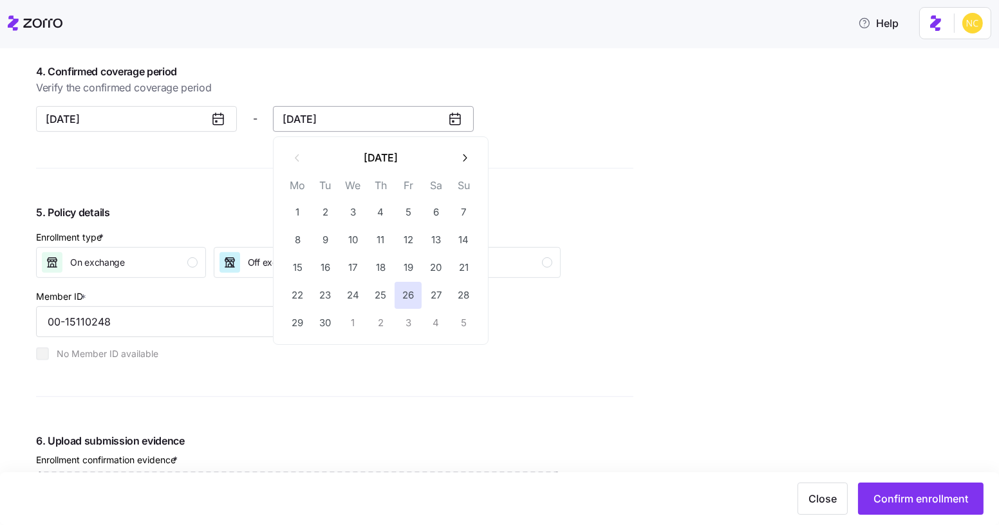
click at [459, 106] on input "September 26, 2025" at bounding box center [373, 119] width 201 height 26
click at [327, 322] on button "30" at bounding box center [325, 323] width 27 height 27
type input "September 30, 2025"
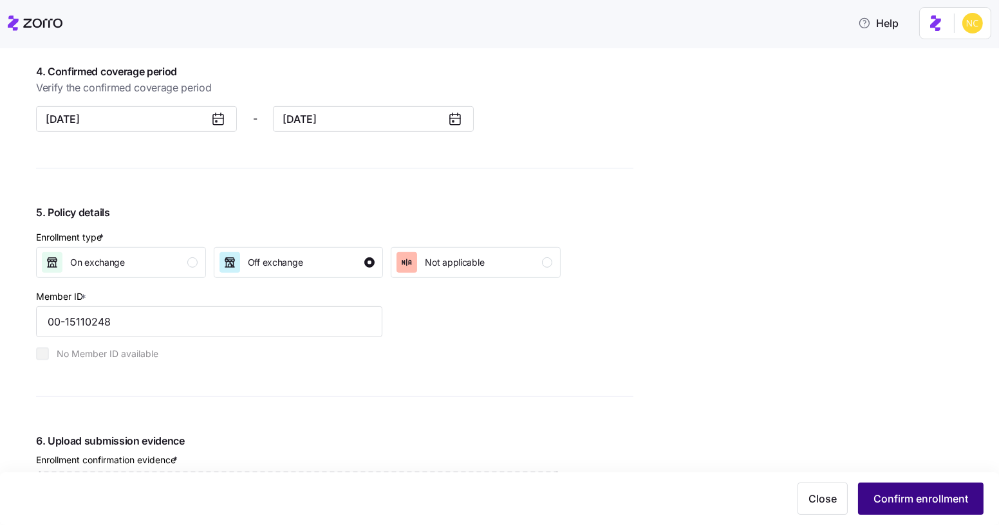
click at [883, 483] on div "Close Confirm enrollment" at bounding box center [498, 499] width 971 height 32
click at [915, 492] on span "Confirm enrollment" at bounding box center [920, 498] width 95 height 15
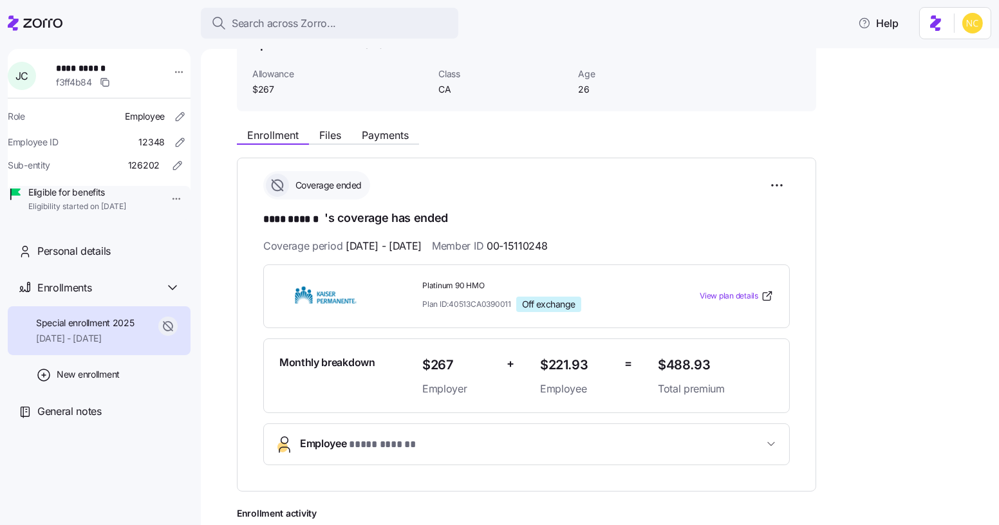
scroll to position [78, 0]
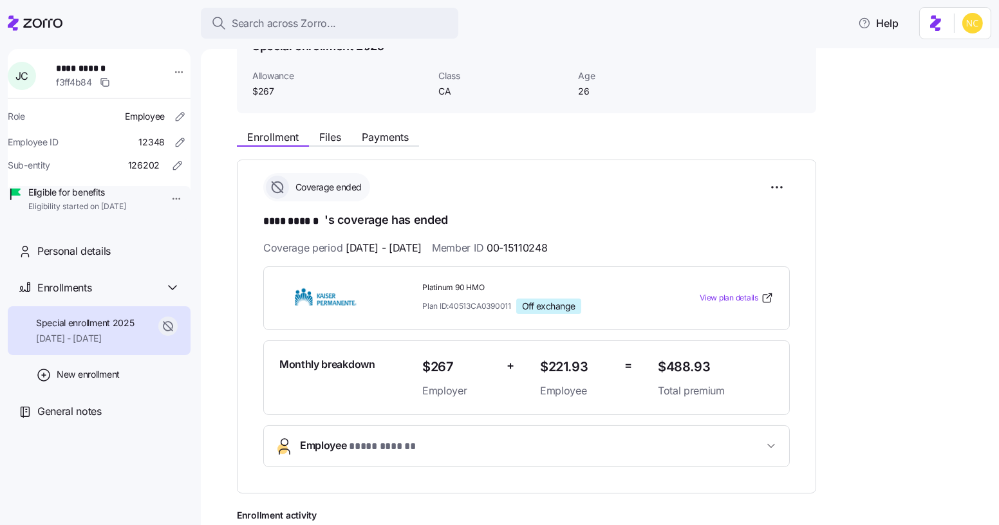
click at [783, 173] on div "Coverage ended" at bounding box center [526, 187] width 527 height 28
click at [781, 185] on html "**********" at bounding box center [499, 259] width 999 height 518
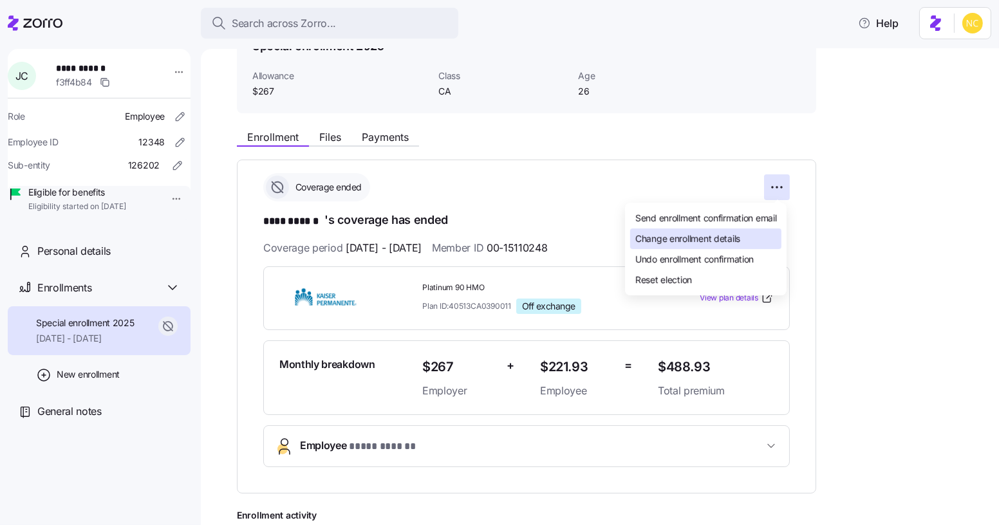
click at [709, 235] on span "Change enrollment details" at bounding box center [687, 238] width 105 height 13
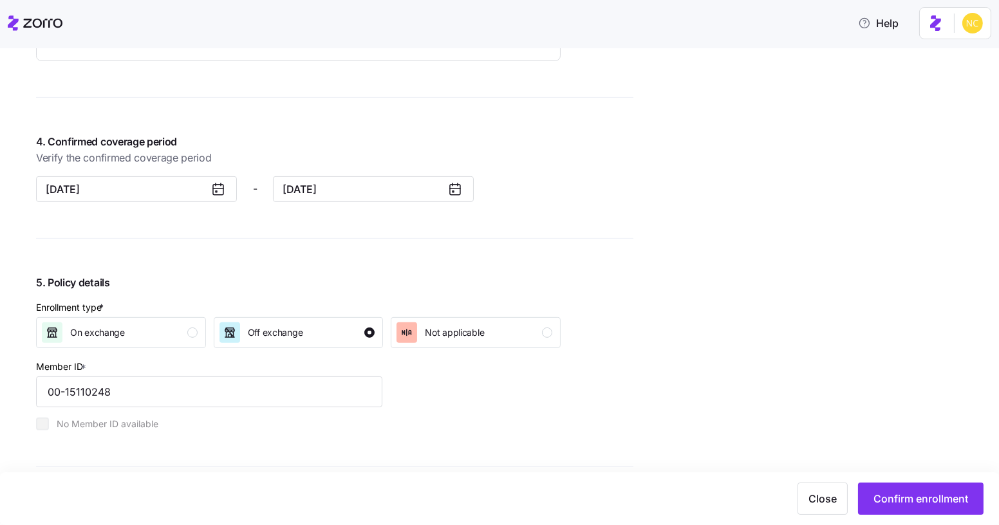
scroll to position [1007, 0]
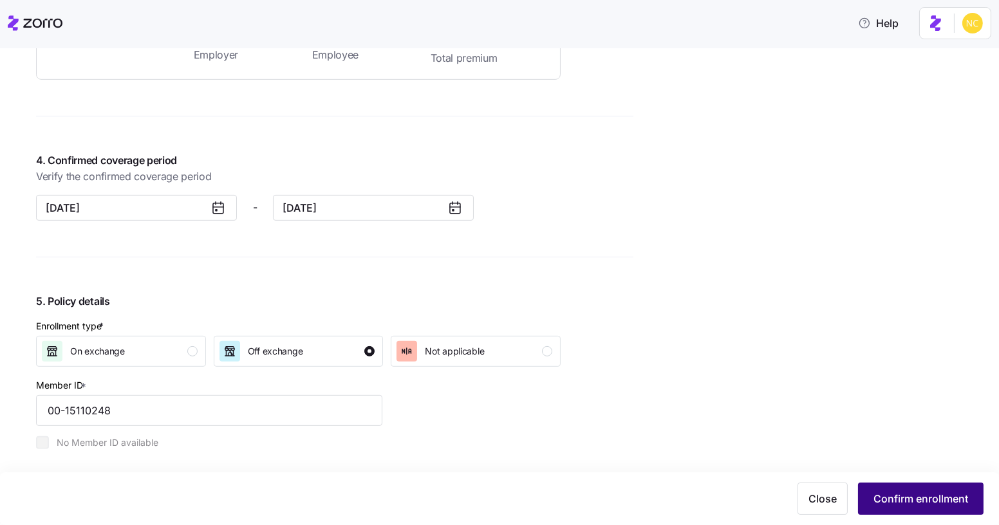
click at [897, 483] on div "Close Confirm enrollment" at bounding box center [498, 499] width 971 height 32
click at [350, 213] on input "September 30, 2025" at bounding box center [373, 208] width 201 height 26
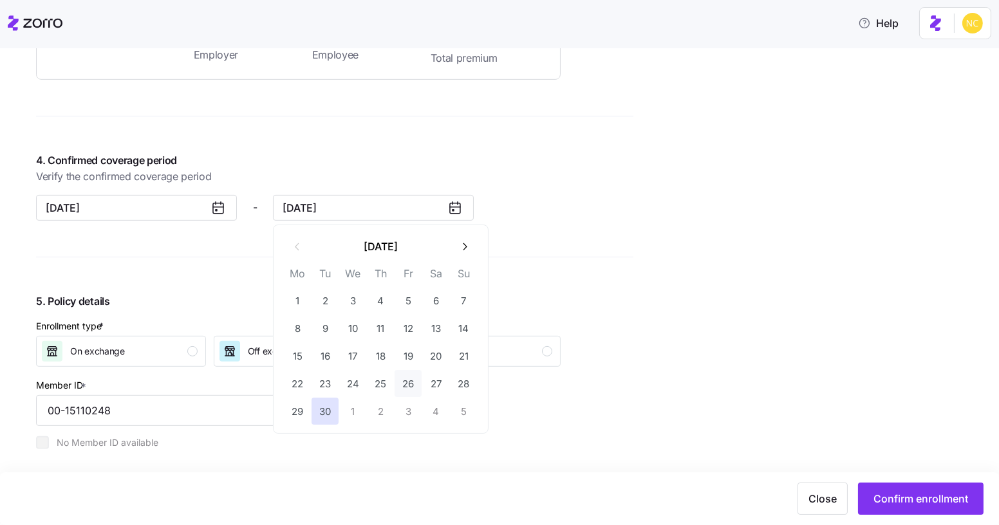
click at [413, 376] on button "26" at bounding box center [408, 383] width 27 height 27
type input "September 26, 2025"
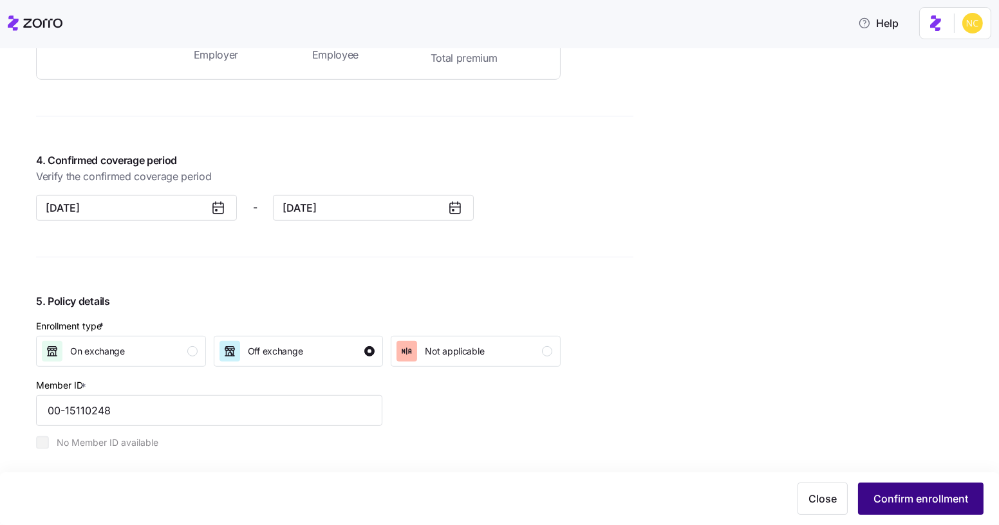
click at [877, 498] on span "Confirm enrollment" at bounding box center [920, 498] width 95 height 15
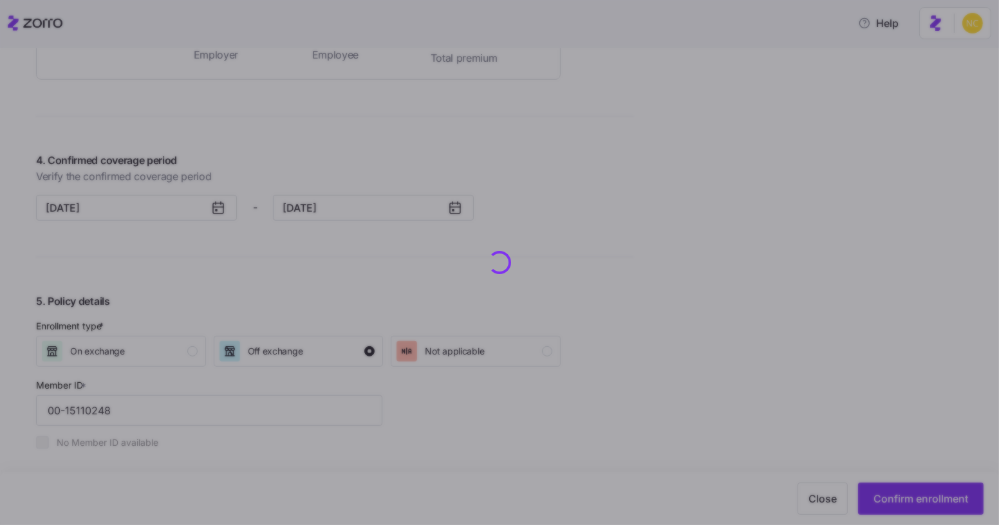
scroll to position [1032, 0]
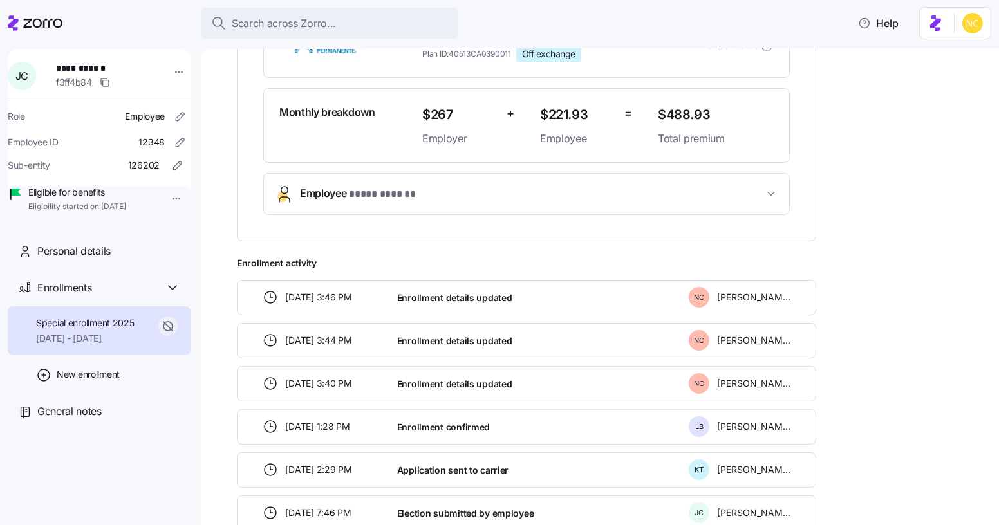
scroll to position [331, 0]
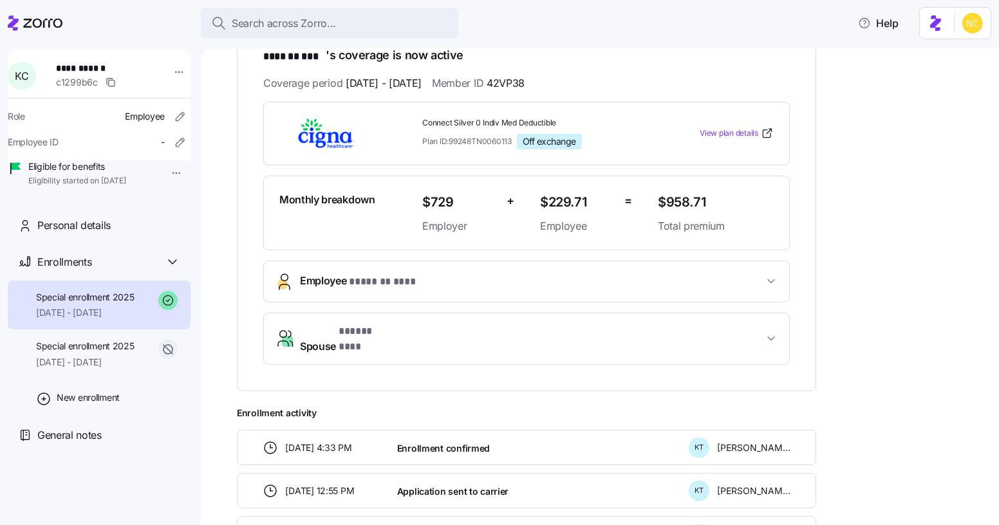
click at [368, 265] on button "Employee * ******* *** *" at bounding box center [526, 281] width 525 height 41
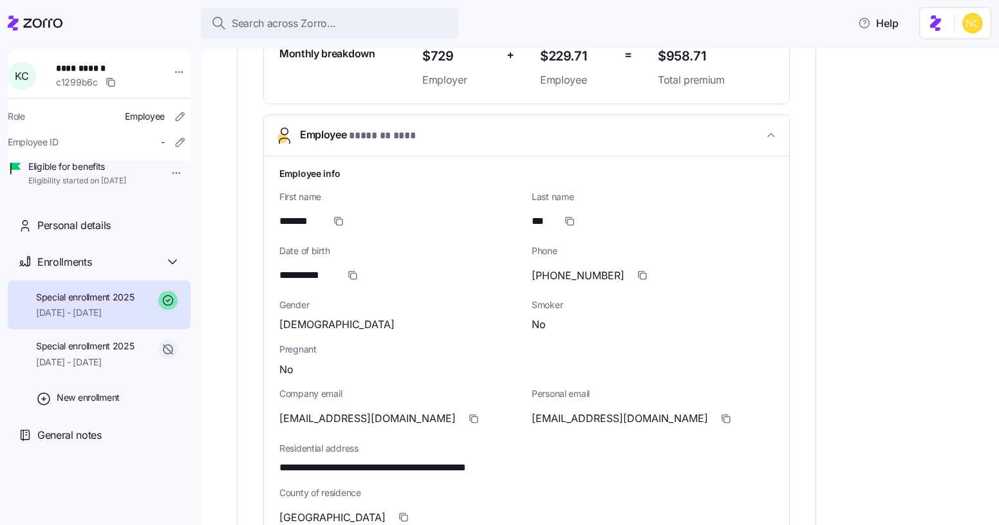
scroll to position [389, 0]
click at [469, 416] on icon "button" at bounding box center [474, 418] width 10 height 10
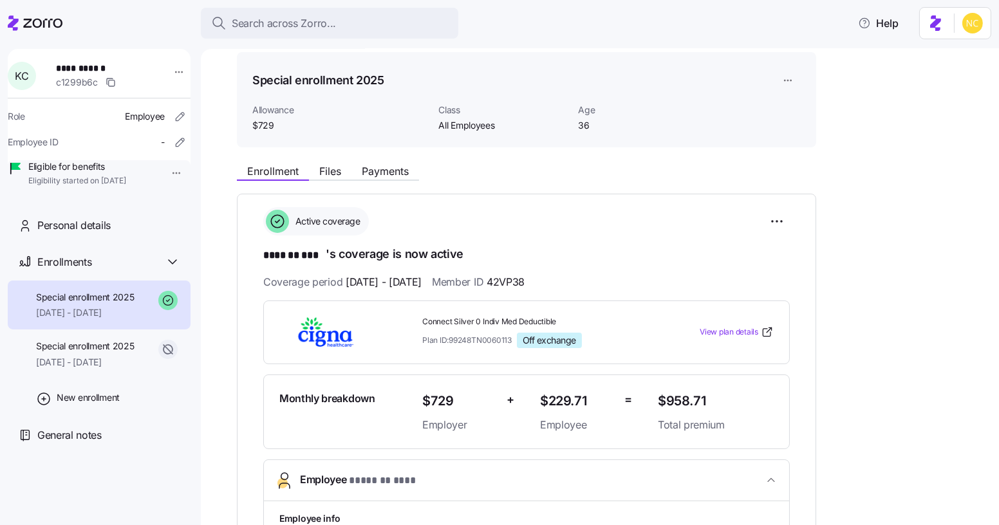
scroll to position [0, 0]
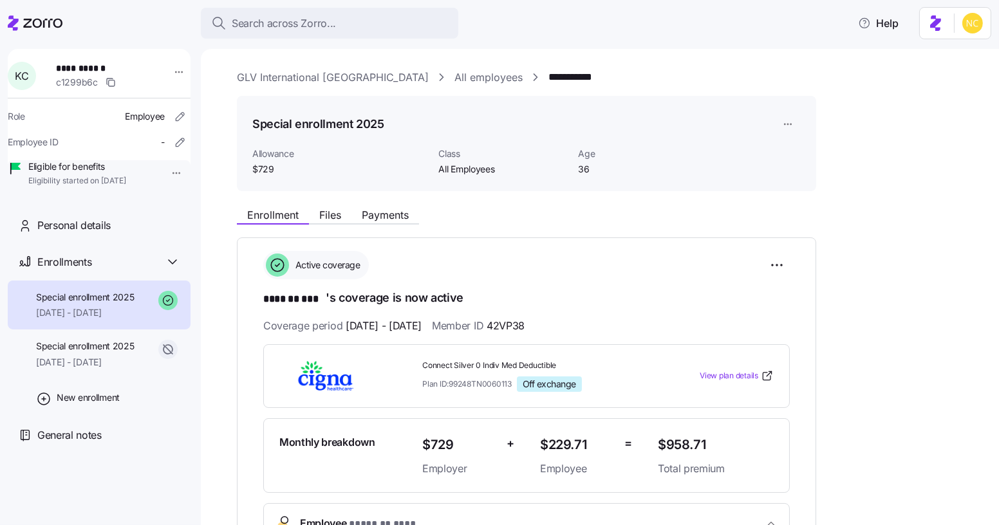
click at [286, 77] on link "GLV International [GEOGRAPHIC_DATA]" at bounding box center [333, 78] width 192 height 16
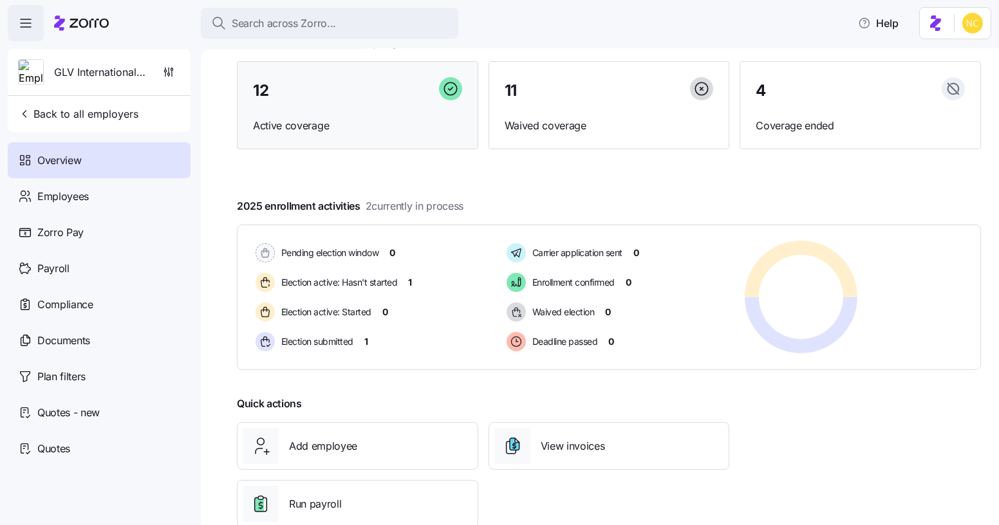
scroll to position [129, 0]
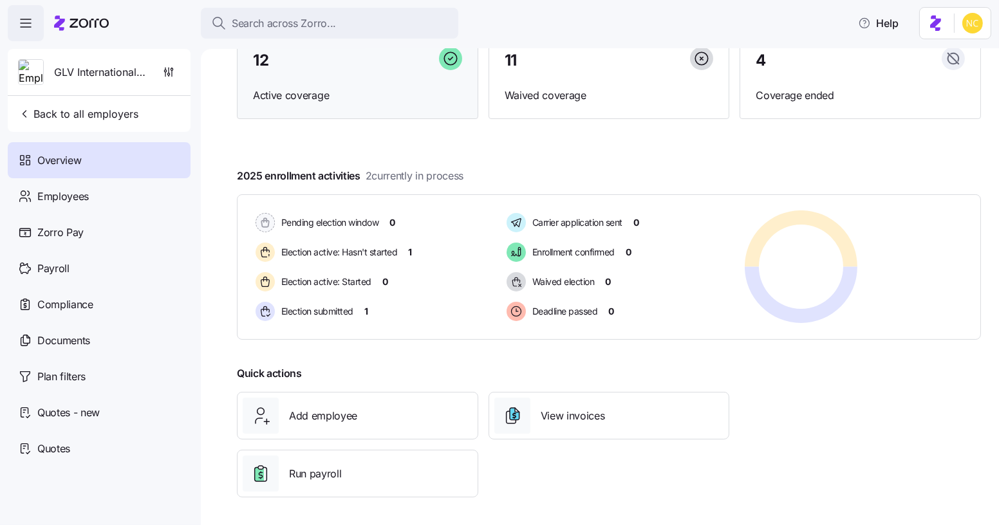
click at [333, 163] on div at bounding box center [609, 155] width 744 height 21
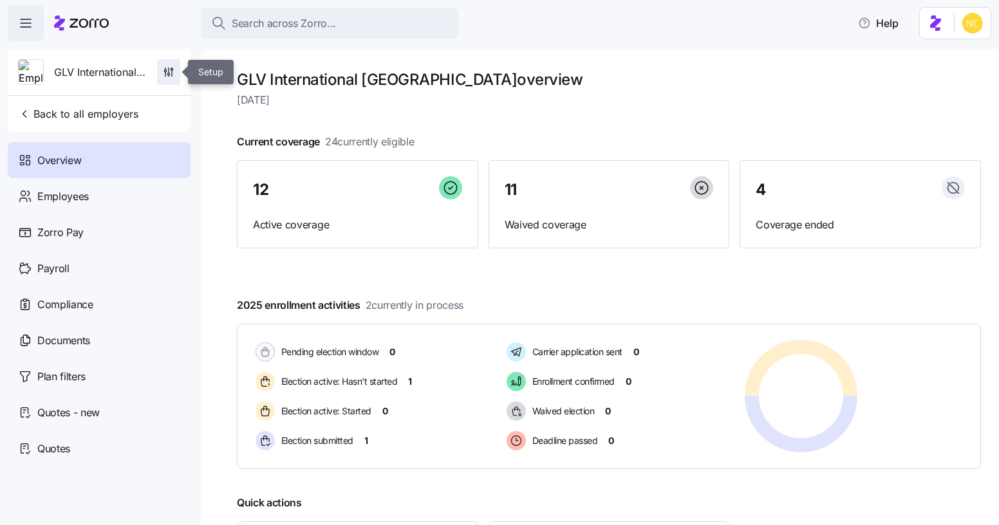
click at [174, 70] on icon "button" at bounding box center [168, 72] width 13 height 13
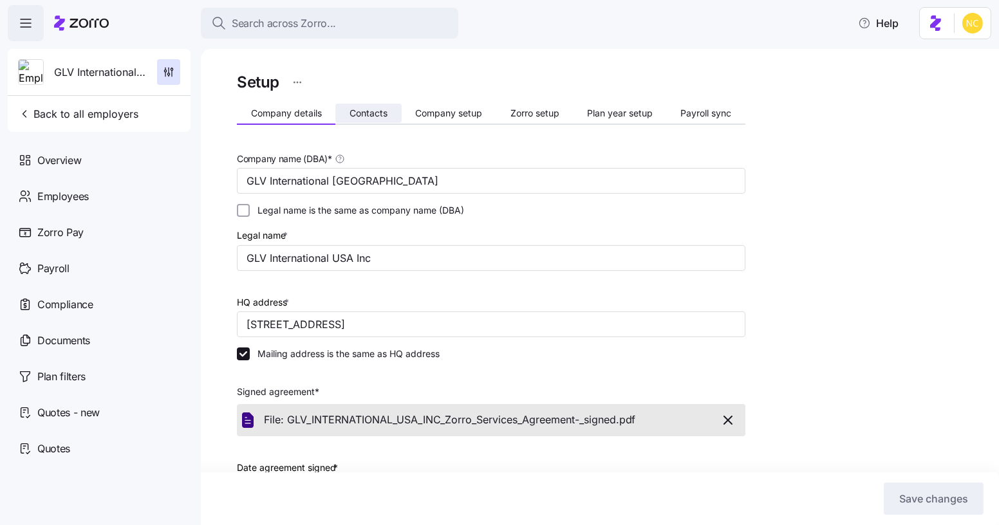
click at [376, 105] on button "Contacts" at bounding box center [368, 113] width 66 height 19
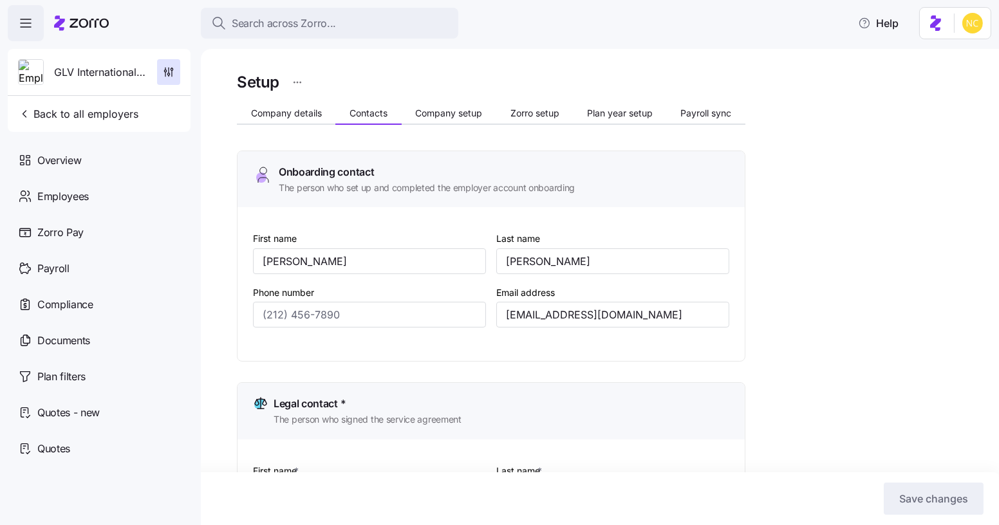
type input "[PHONE_NUMBER]"
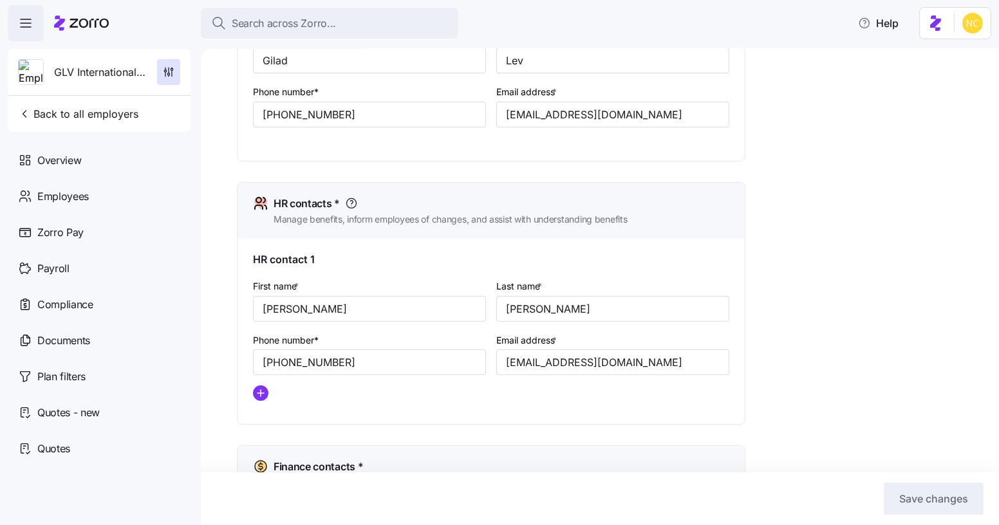
scroll to position [435, 0]
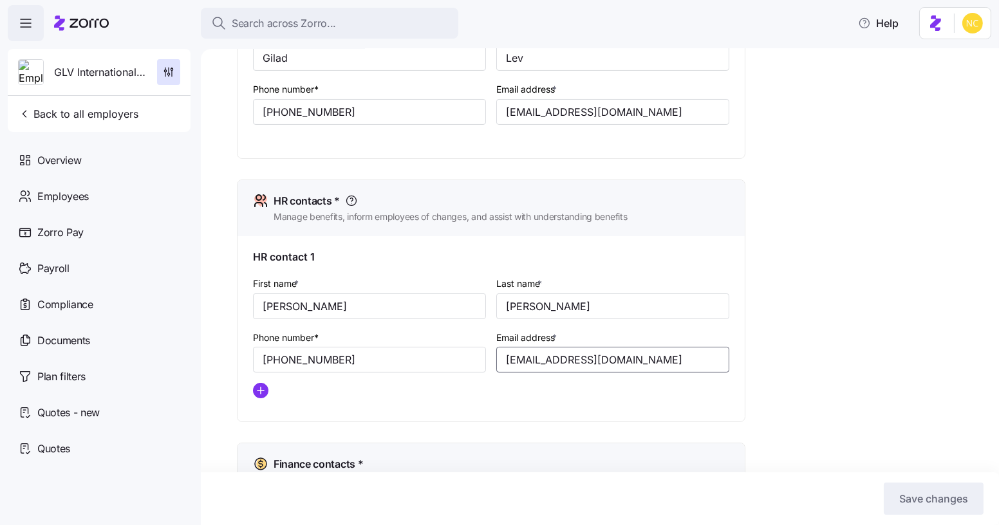
drag, startPoint x: 646, startPoint y: 362, endPoint x: 447, endPoint y: 344, distance: 199.8
click at [447, 344] on div "First name * [PERSON_NAME] Last name * [PERSON_NAME] Phone number* [PHONE_NUMBE…" at bounding box center [491, 342] width 487 height 144
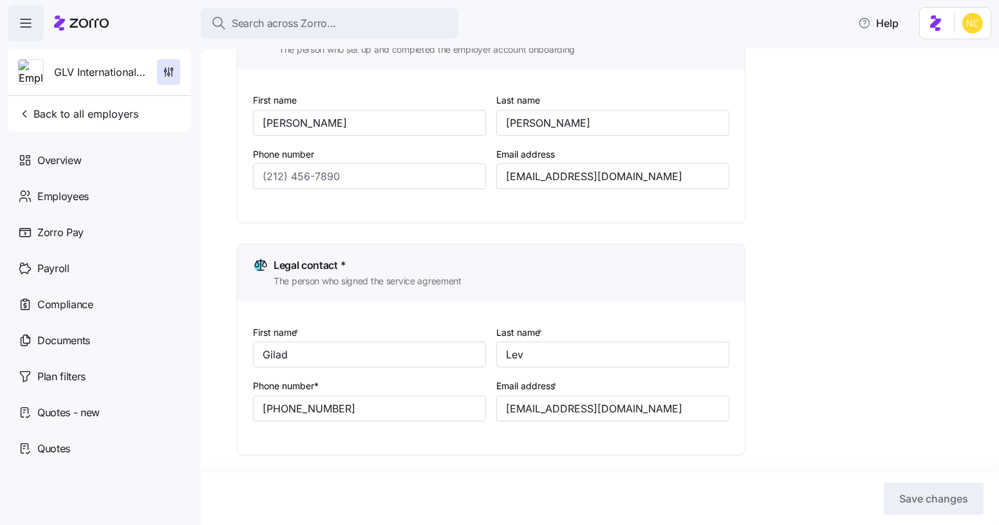
scroll to position [0, 0]
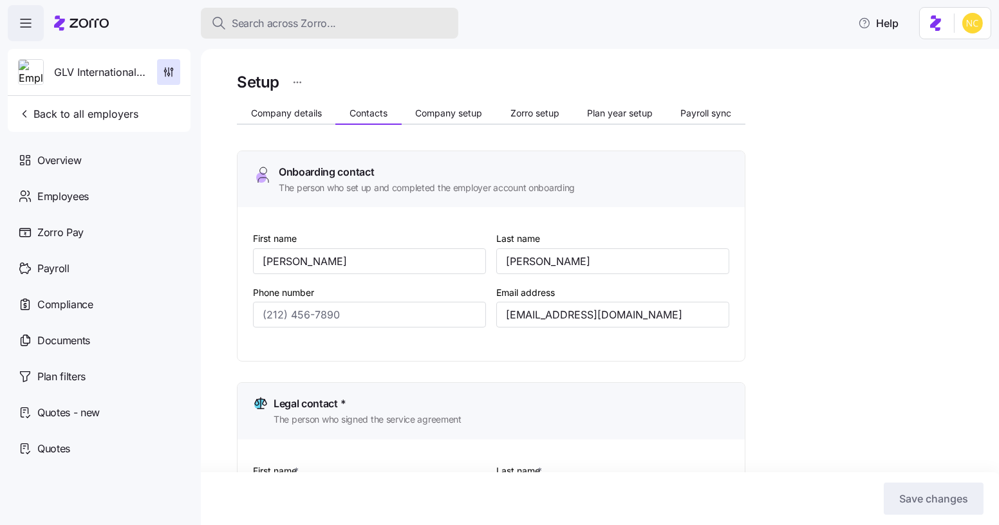
click at [304, 21] on span "Search across Zorro..." at bounding box center [284, 23] width 104 height 16
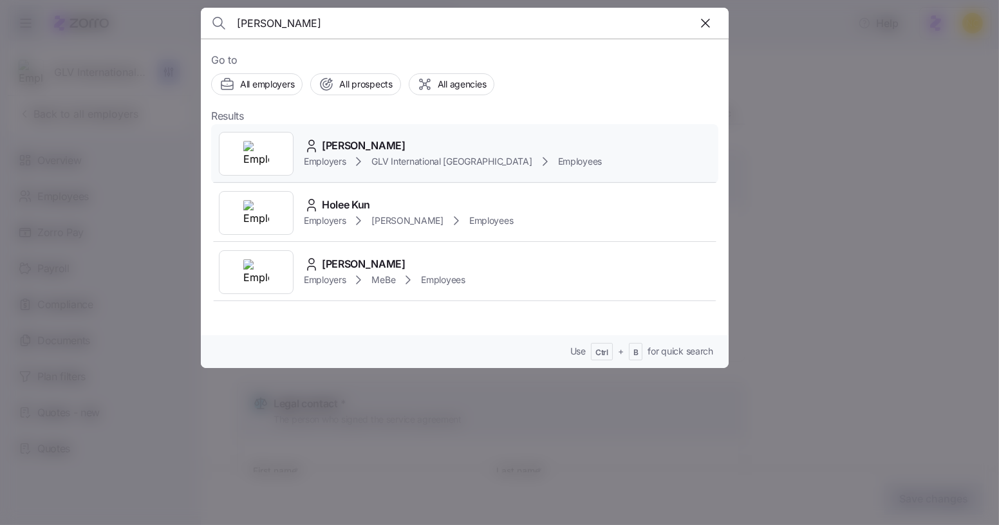
type input "[PERSON_NAME]"
click at [375, 138] on span "[PERSON_NAME]" at bounding box center [364, 146] width 84 height 16
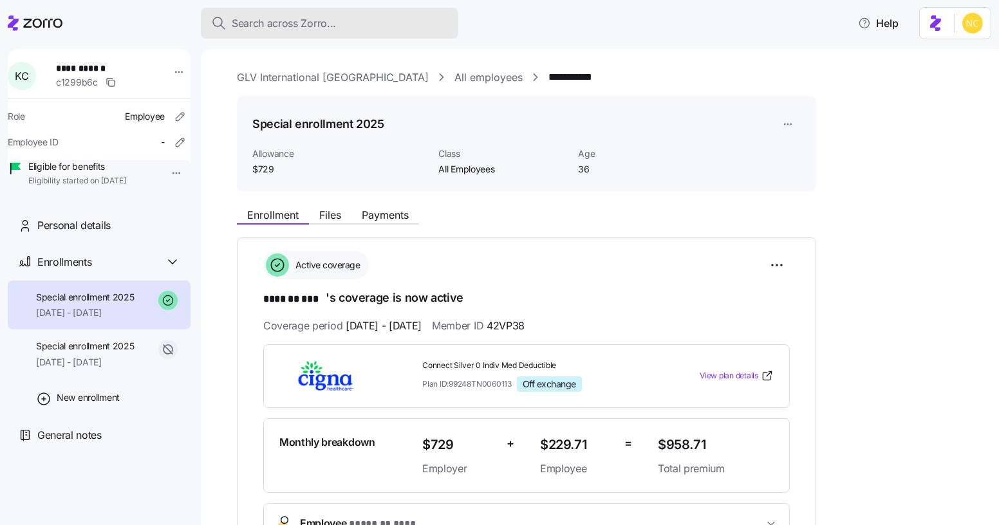
click at [354, 28] on div "Search across Zorro..." at bounding box center [329, 23] width 237 height 16
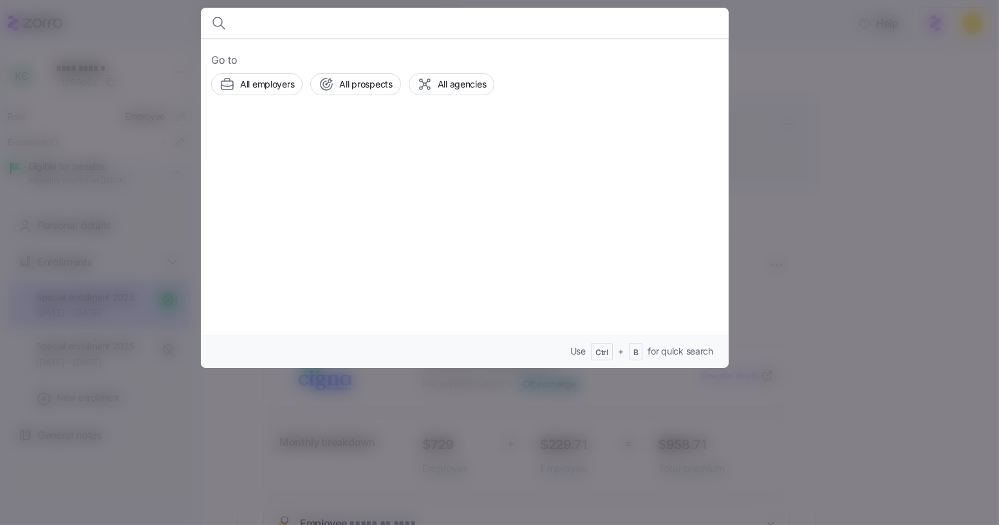
type input "w"
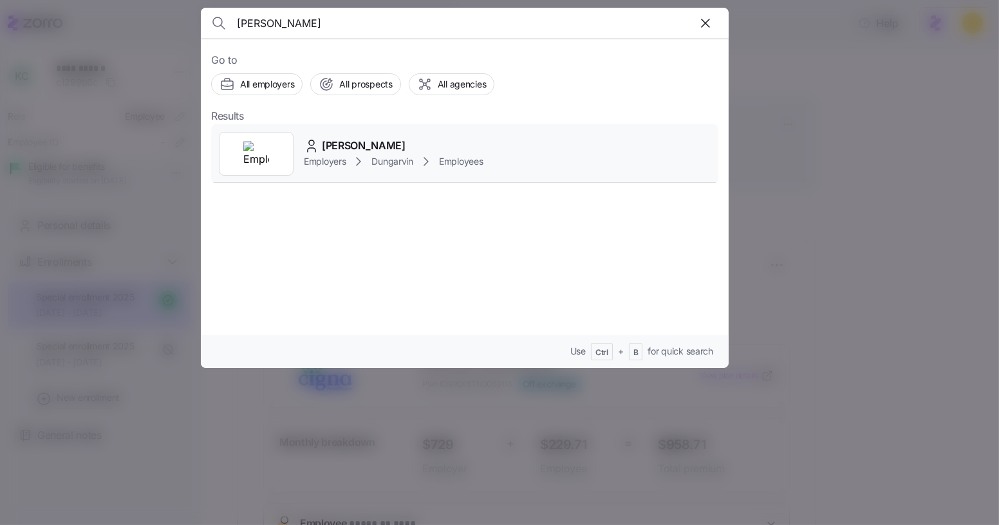
type input "[PERSON_NAME]"
click at [368, 129] on div "[PERSON_NAME] Employers Dungarvin Employees" at bounding box center [464, 153] width 507 height 59
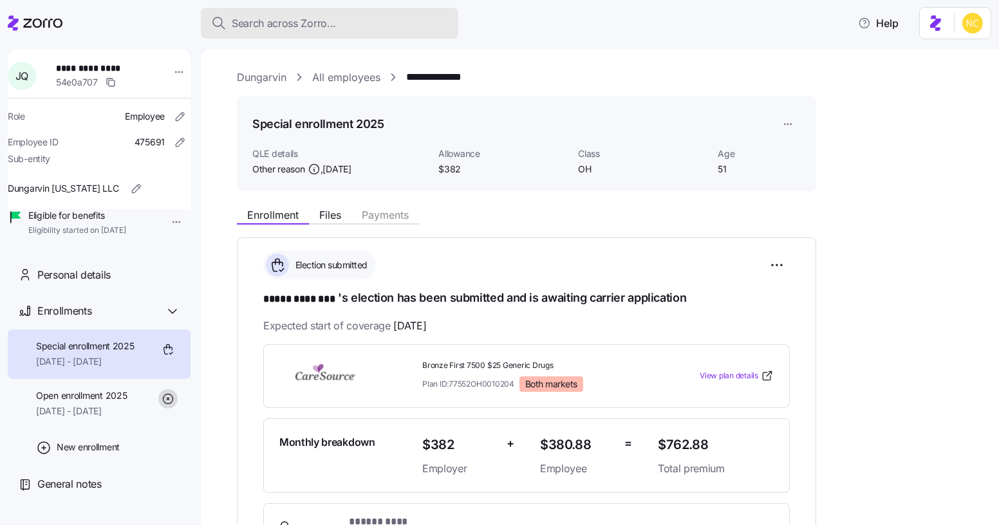
click at [375, 26] on div "Search across Zorro..." at bounding box center [329, 23] width 237 height 16
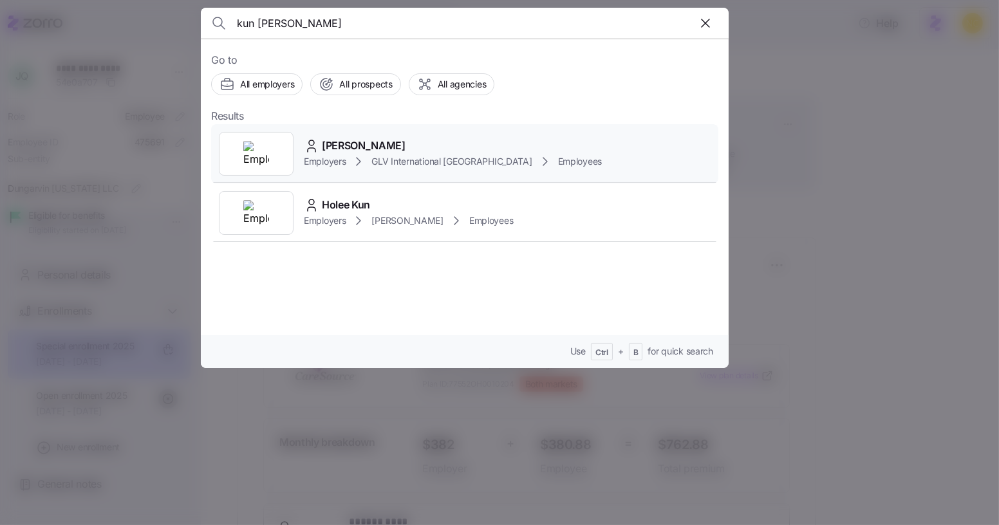
type input "kun [PERSON_NAME]"
click at [373, 135] on div "[PERSON_NAME] Employers GLV International [GEOGRAPHIC_DATA] Employees" at bounding box center [464, 153] width 507 height 59
